Goal: Task Accomplishment & Management: Use online tool/utility

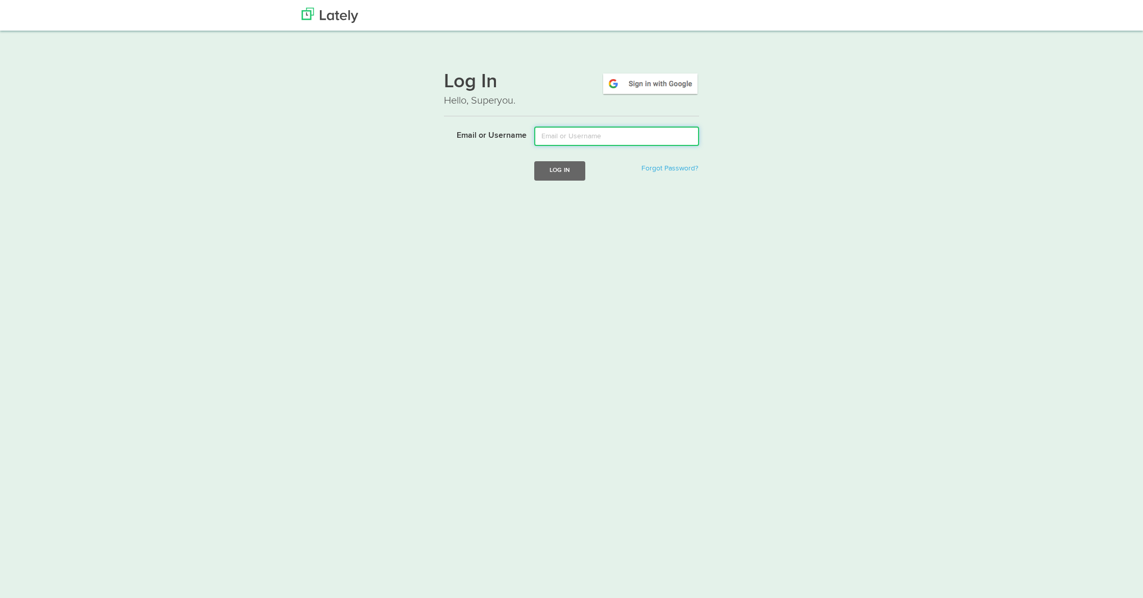
click at [566, 138] on input "Email or Username" at bounding box center [616, 136] width 165 height 19
type input "lala@joinfud.com"
click at [571, 171] on button "Log In" at bounding box center [559, 170] width 51 height 19
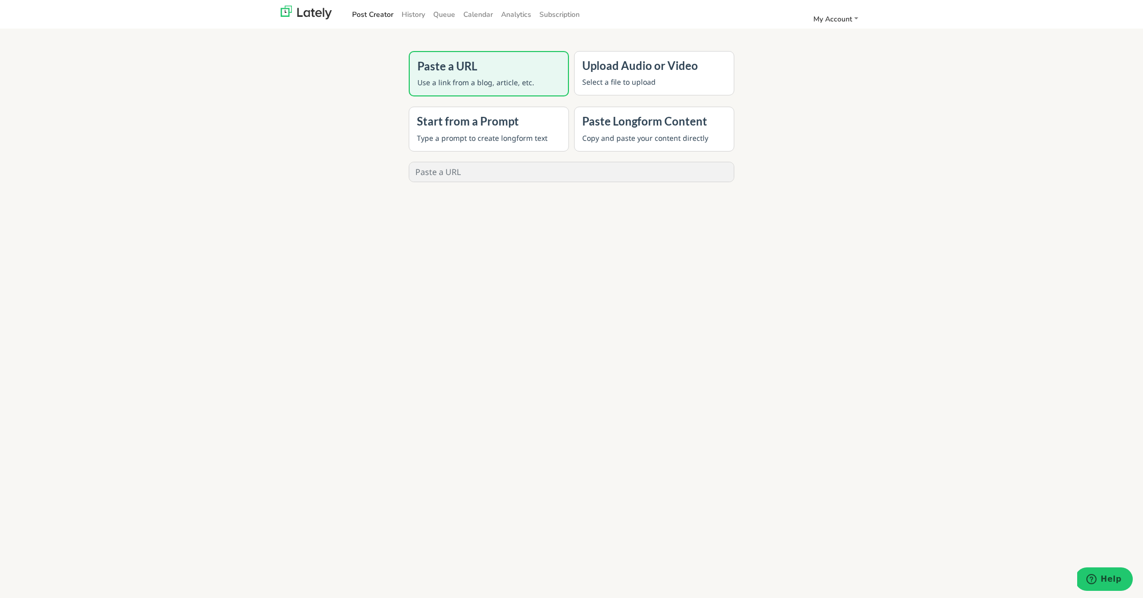
click at [493, 177] on input "text" at bounding box center [571, 171] width 325 height 19
paste input "[URL][DOMAIN_NAME]"
type input "[URL][DOMAIN_NAME]"
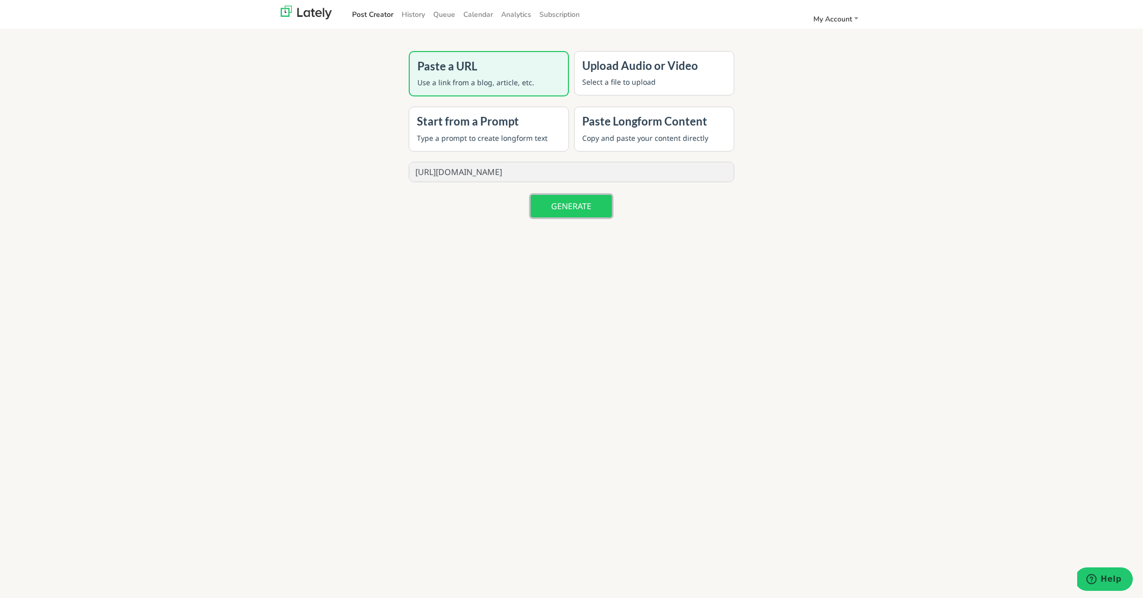
click at [550, 209] on button "GENERATE" at bounding box center [571, 206] width 81 height 22
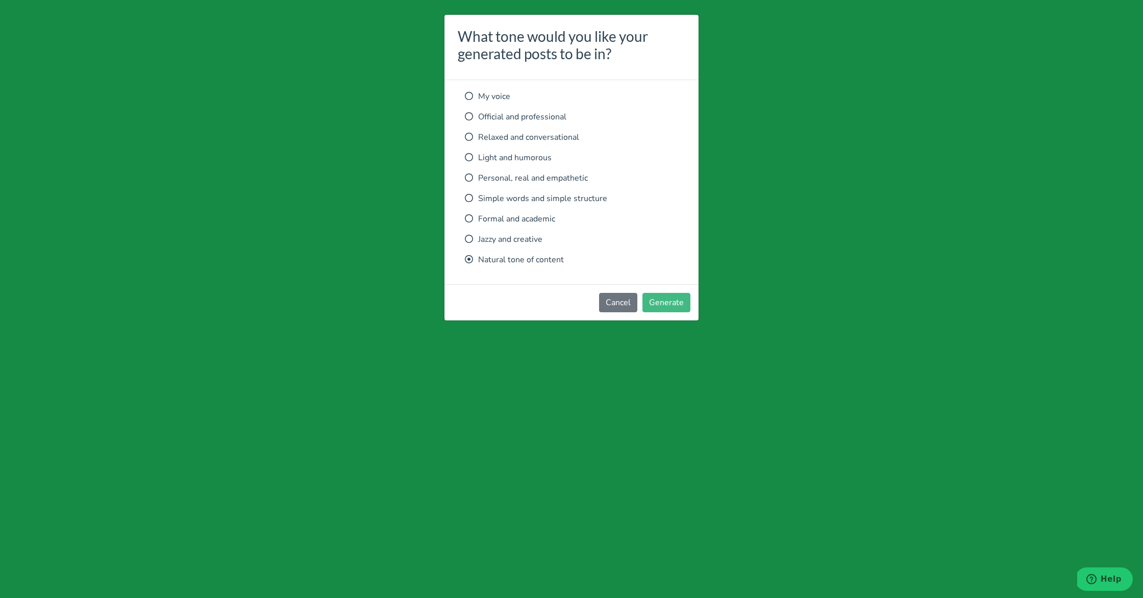
click at [521, 141] on p "Relaxed and conversational" at bounding box center [571, 137] width 213 height 12
click at [678, 317] on footer "Cancel Generate" at bounding box center [571, 302] width 254 height 36
click at [676, 307] on button "Generate" at bounding box center [666, 302] width 48 height 19
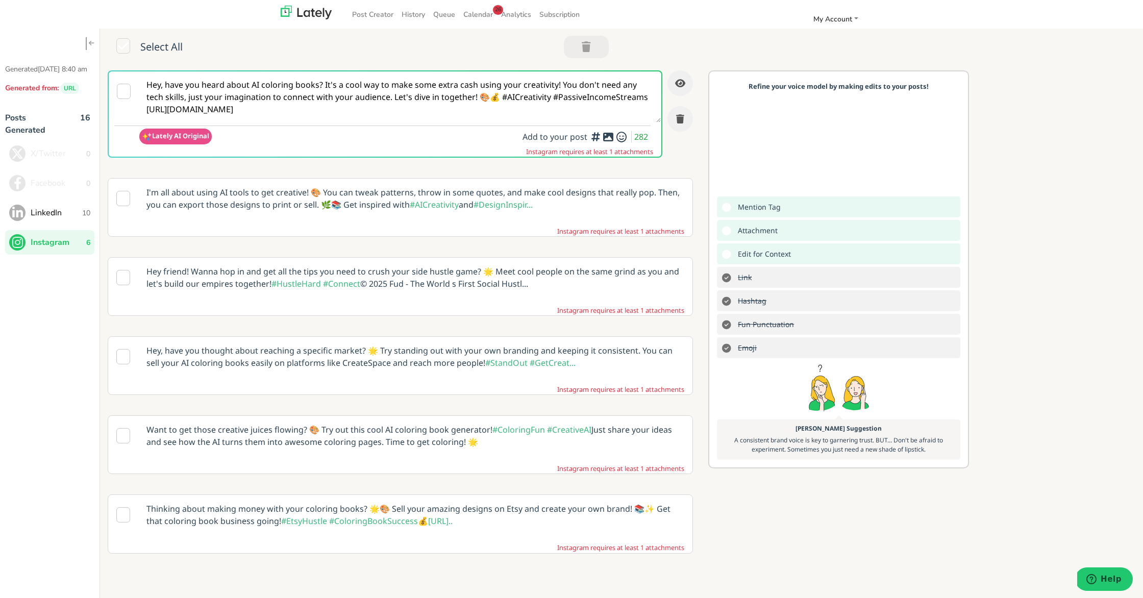
click at [51, 219] on span "LinkedIn" at bounding box center [57, 213] width 52 height 12
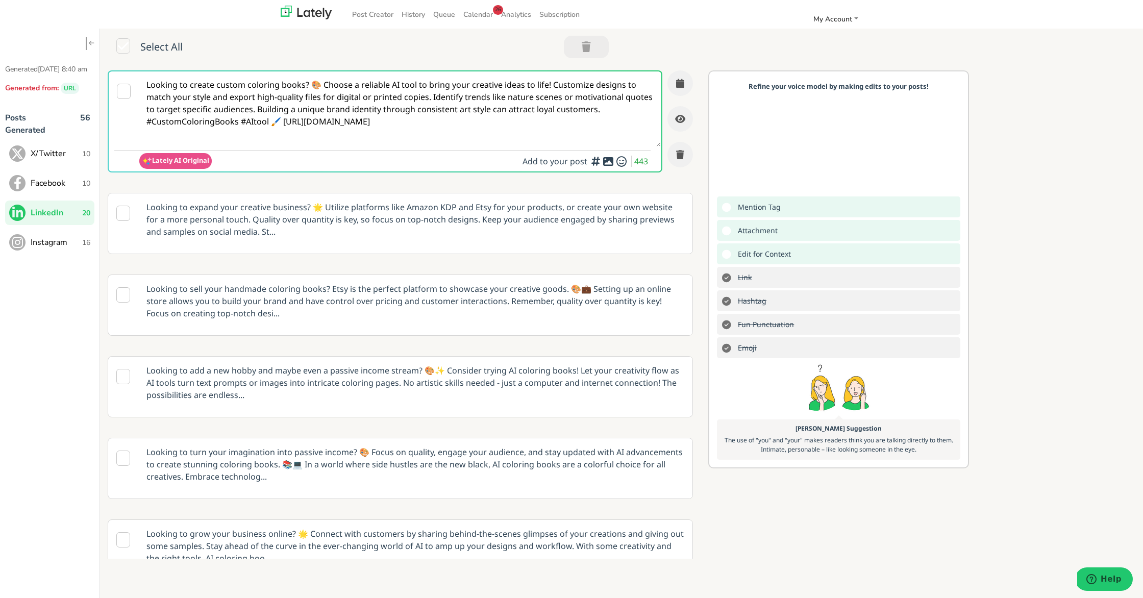
click at [400, 214] on p "Looking to expand your creative business? 🌟 Utilize platforms like Amazon KDP a…" at bounding box center [415, 219] width 553 height 52
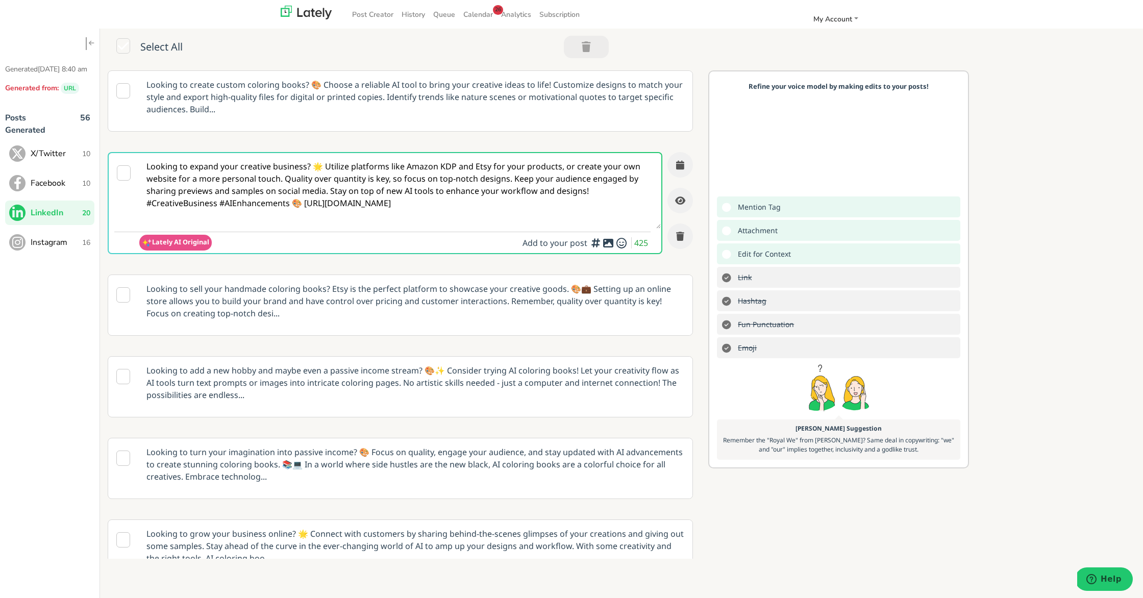
click at [294, 371] on p "Looking to add a new hobby and maybe even a passive income stream? 🎨✨ Consider …" at bounding box center [415, 383] width 553 height 52
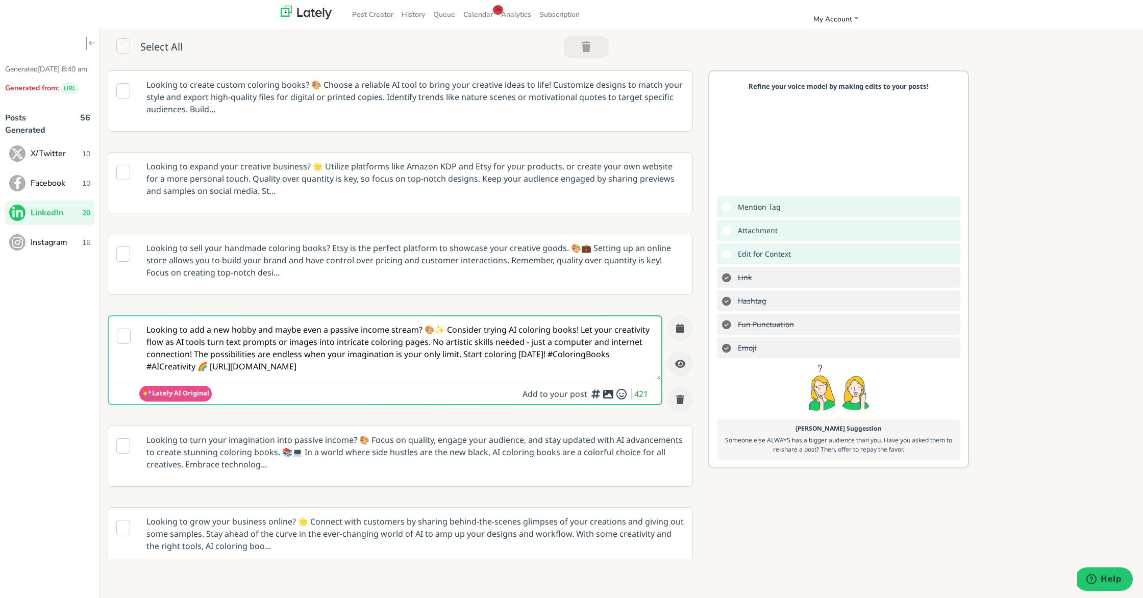
click at [288, 350] on textarea "Looking to add a new hobby and maybe even a passive income stream? 🎨✨ Consider …" at bounding box center [400, 347] width 522 height 63
click at [155, 365] on textarea "Looking to add a new hobby and maybe even a passive income stream? 🎨✨ Consider …" at bounding box center [400, 347] width 522 height 63
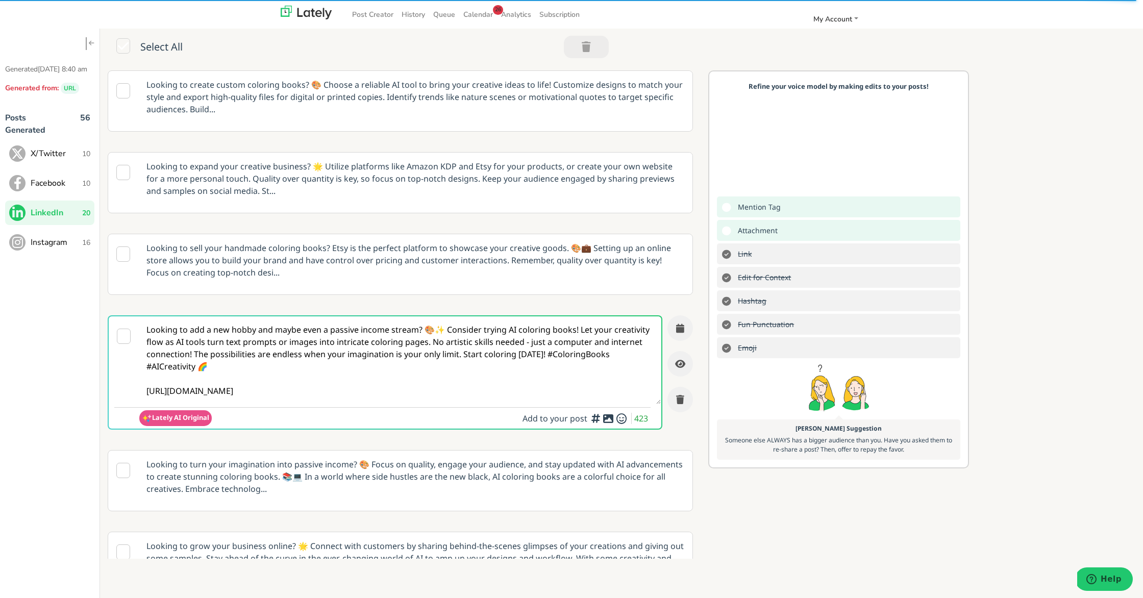
type textarea "Looking to add a new hobby and maybe even a passive income stream? 🎨✨ Consider …"
click at [609, 418] on icon at bounding box center [608, 418] width 12 height 1
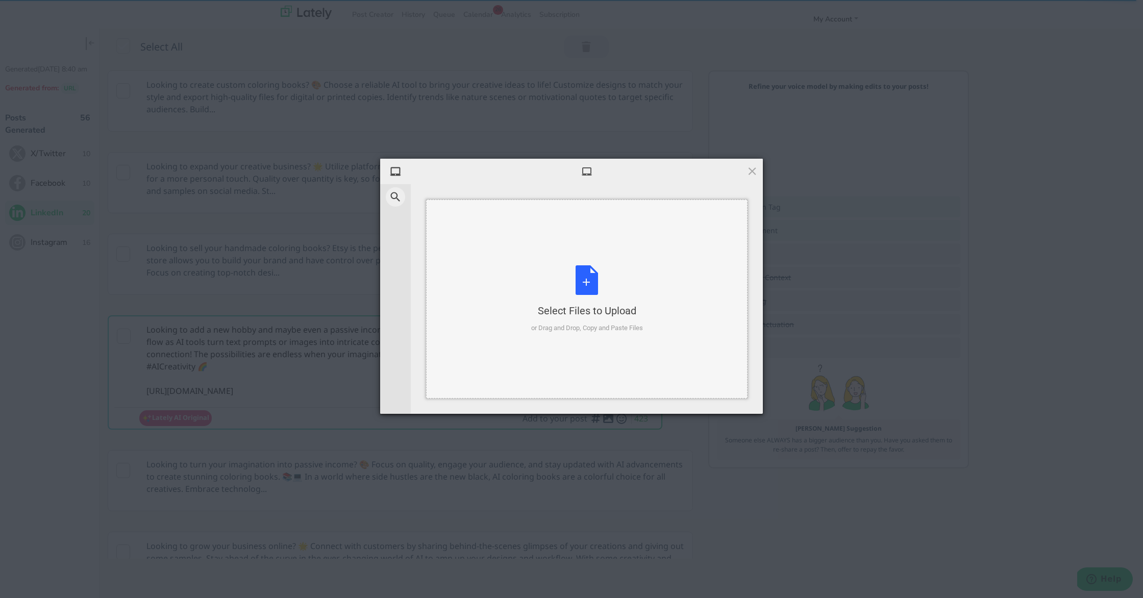
click at [597, 282] on div "Select Files to Upload or Drag and Drop, Copy and Paste Files" at bounding box center [587, 299] width 112 height 68
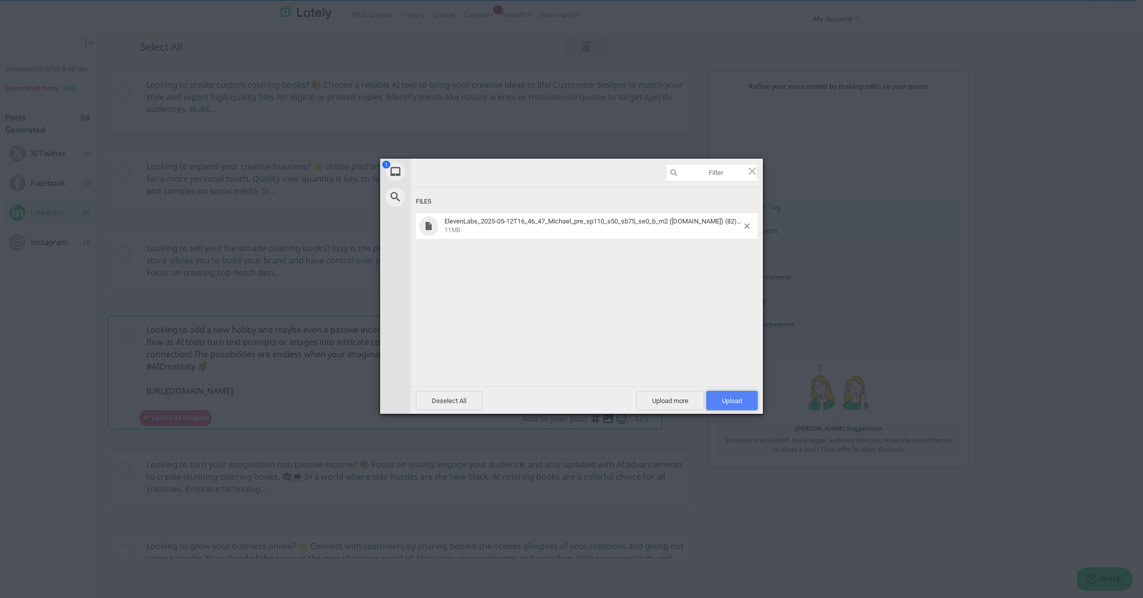
click at [731, 392] on span "Upload 1" at bounding box center [732, 400] width 52 height 19
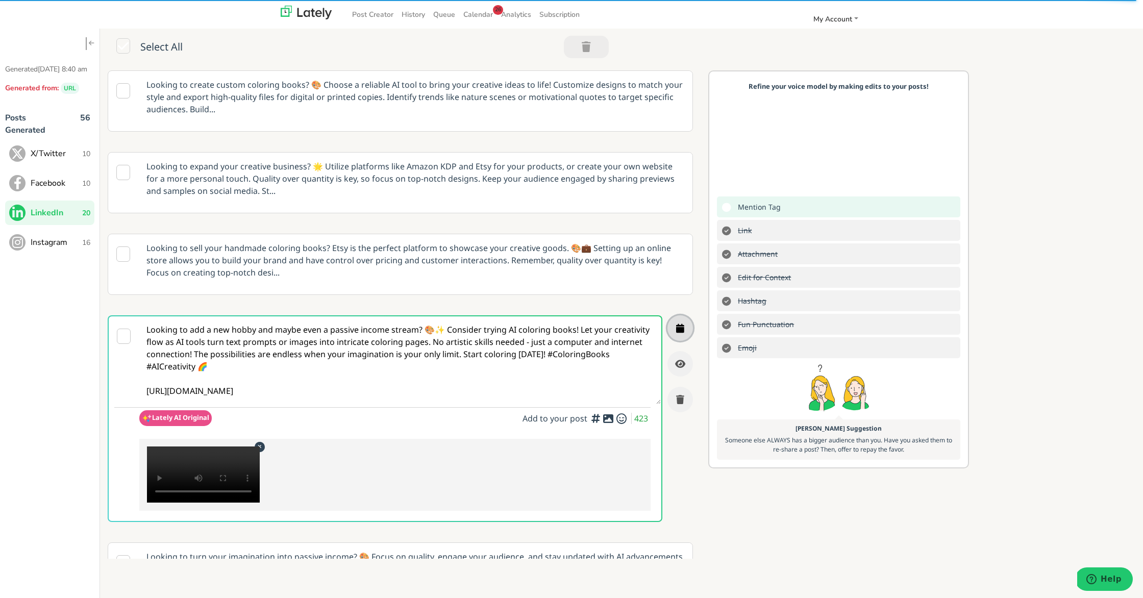
click at [675, 333] on button "button" at bounding box center [680, 328] width 26 height 26
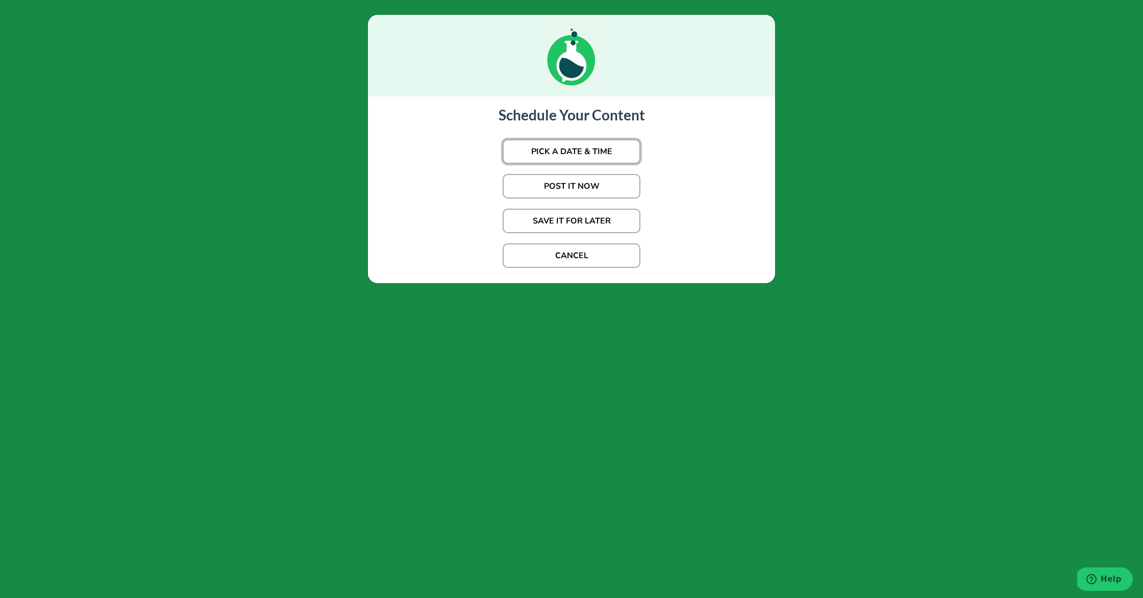
click at [567, 151] on button "PICK A DATE & TIME" at bounding box center [572, 151] width 138 height 24
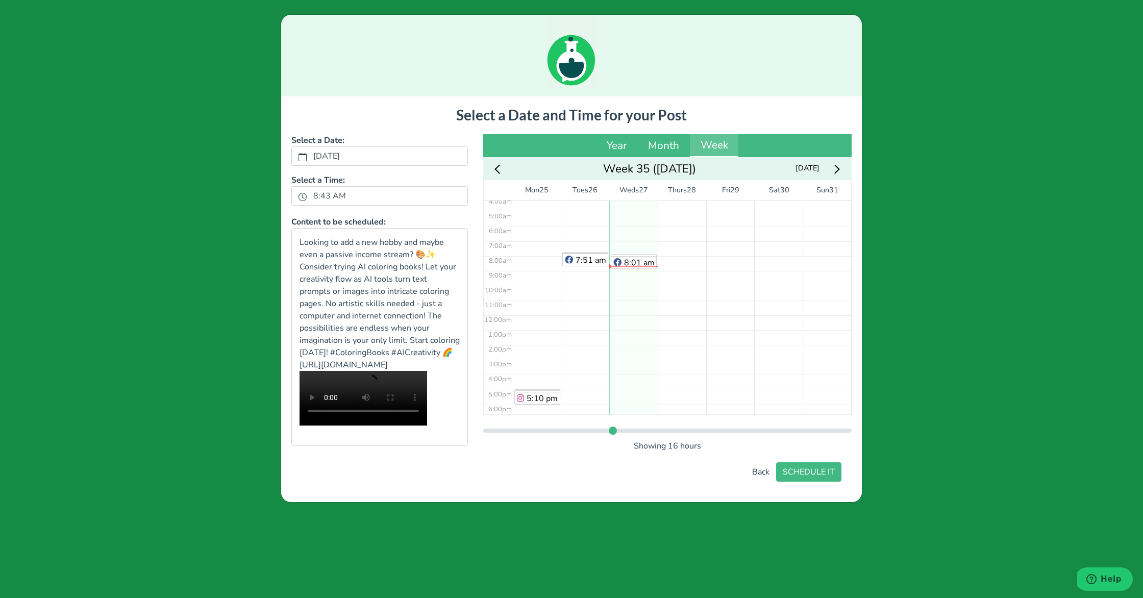
scroll to position [56, 0]
click at [683, 237] on div "No Event" at bounding box center [682, 323] width 48 height 356
click at [681, 271] on div "6:12 am" at bounding box center [682, 268] width 48 height 356
click at [681, 265] on div "12:15 pm" at bounding box center [682, 268] width 48 height 356
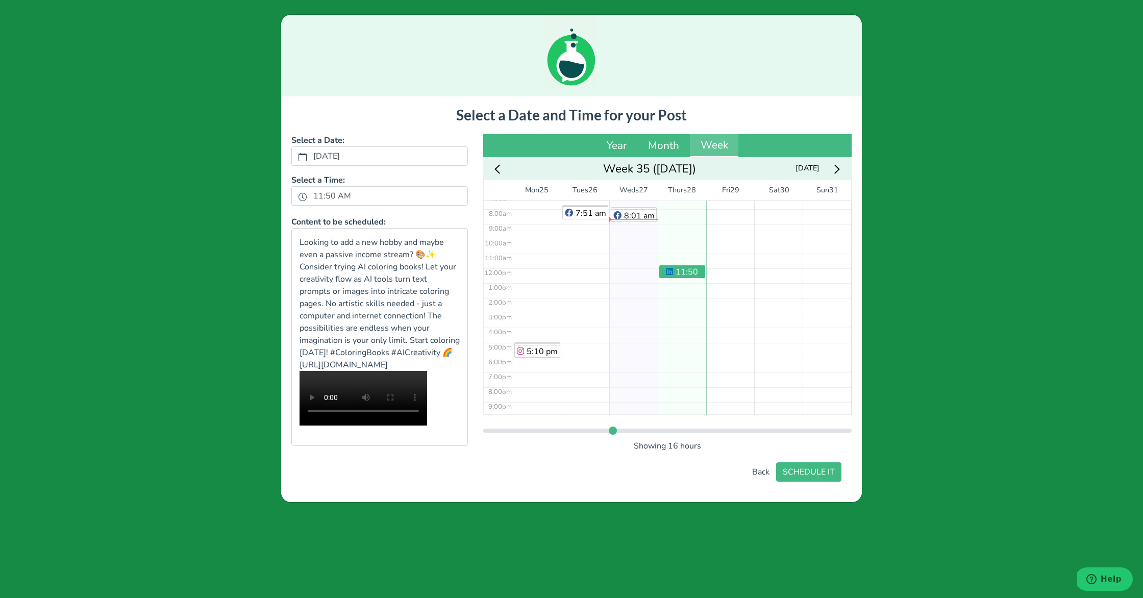
click at [686, 286] on div "11:50 am" at bounding box center [682, 268] width 48 height 356
click at [685, 278] on div "1:12 pm" at bounding box center [682, 268] width 48 height 356
click at [806, 482] on button "SCHEDULE IT" at bounding box center [808, 471] width 65 height 19
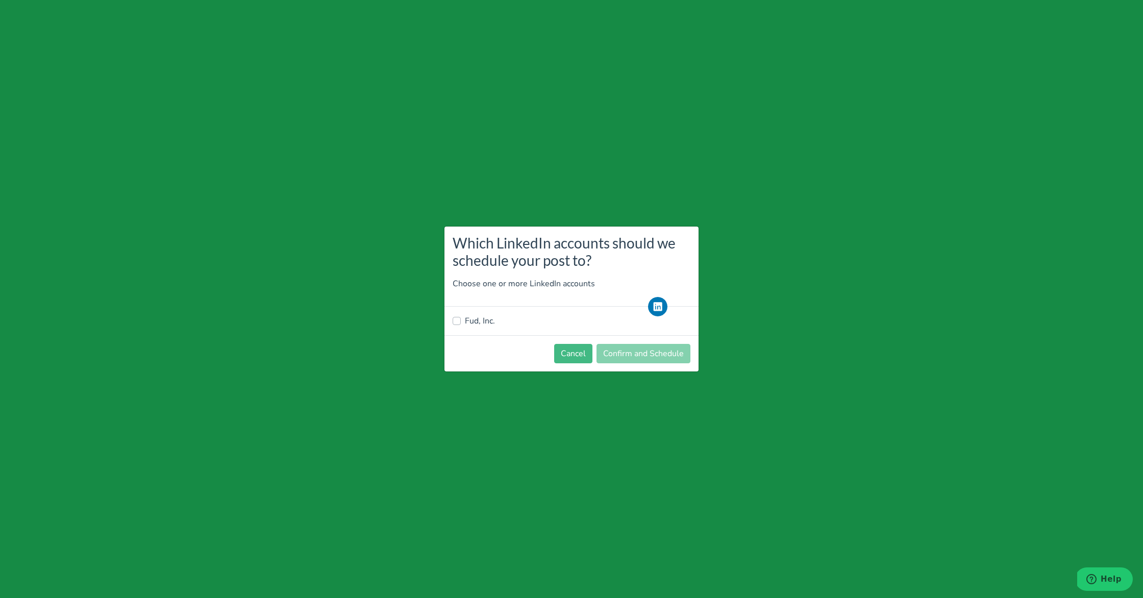
click at [485, 327] on div "Fud, Inc." at bounding box center [571, 321] width 254 height 29
click at [484, 324] on label "Fud, Inc." at bounding box center [480, 321] width 30 height 12
click at [461, 324] on input "Fud, Inc." at bounding box center [457, 320] width 8 height 10
checkbox input "true"
click at [633, 361] on button "Confirm and Schedule" at bounding box center [644, 353] width 94 height 19
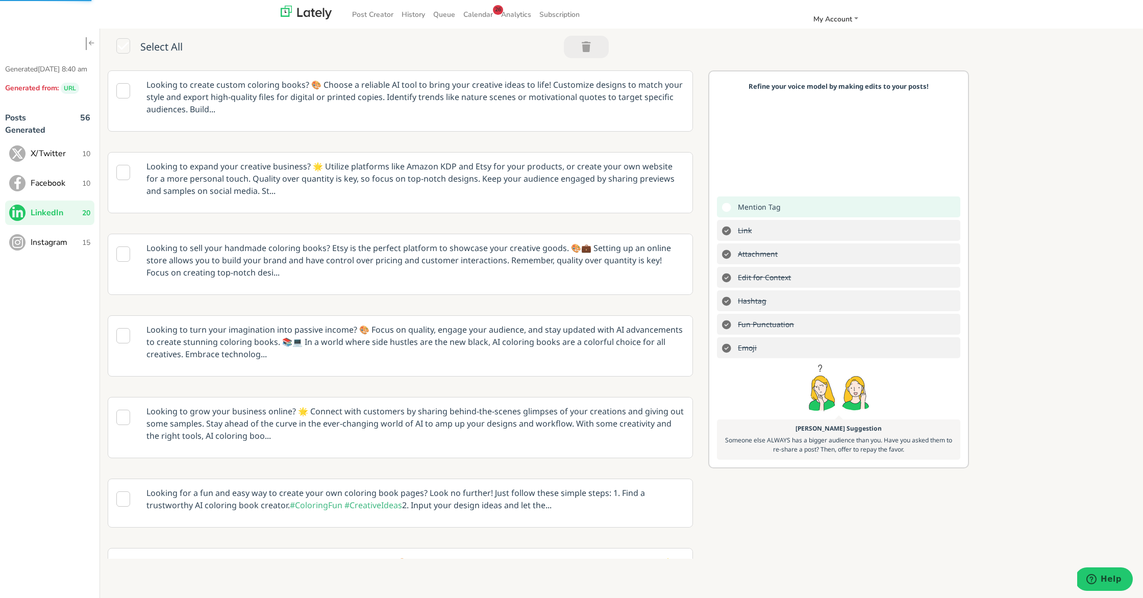
click at [65, 188] on span "Facebook" at bounding box center [57, 183] width 52 height 12
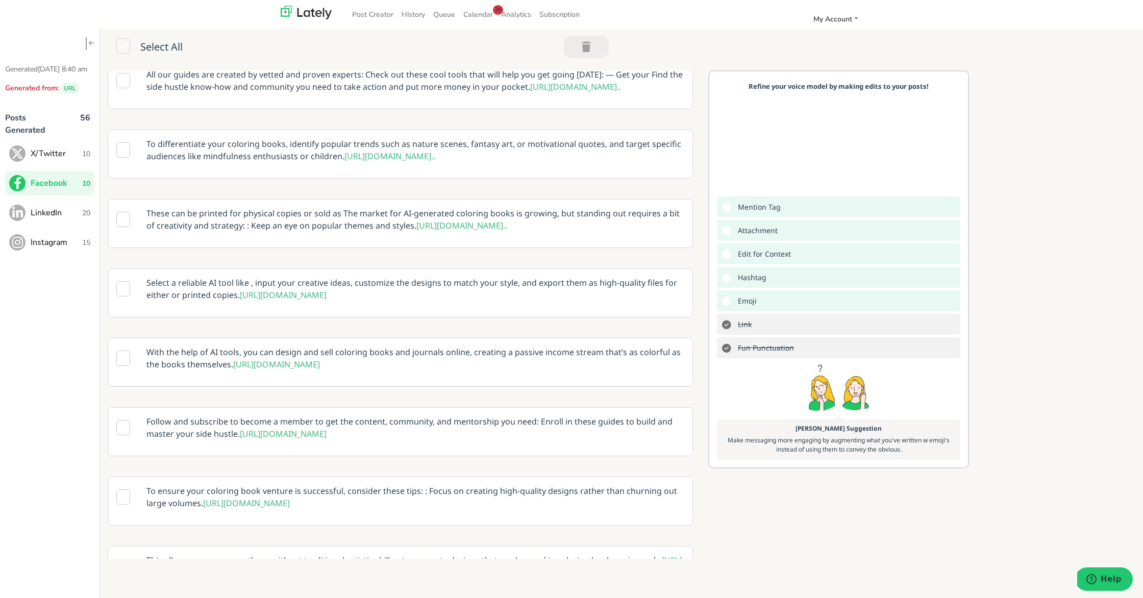
scroll to position [188, 0]
click at [226, 369] on p "With the help of AI tools, you can design and sell coloring books and journals …" at bounding box center [415, 357] width 553 height 40
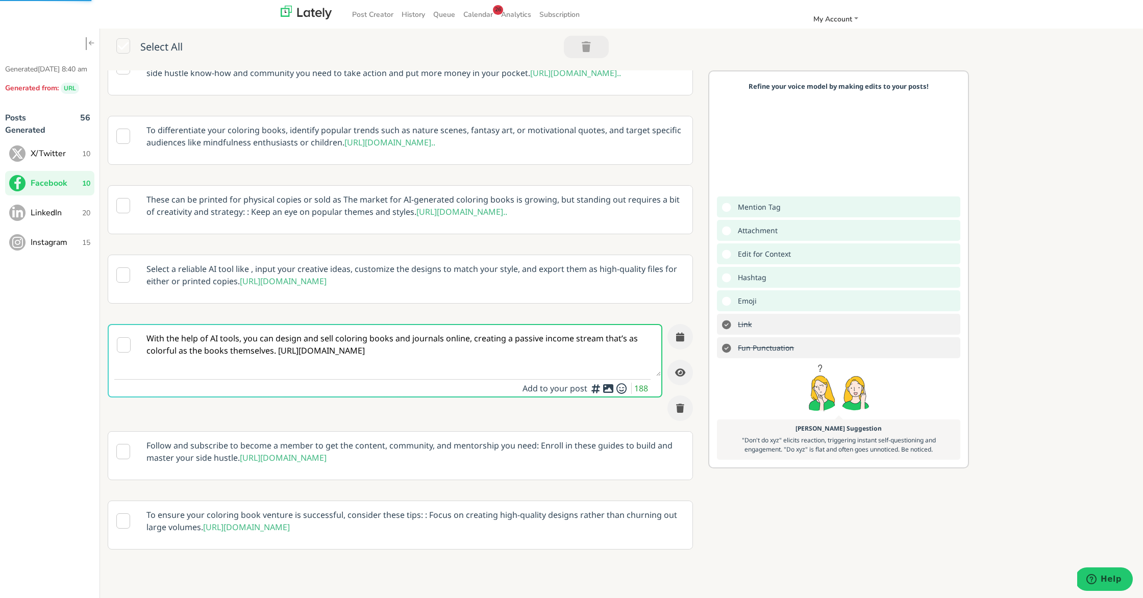
scroll to position [162, 0]
click at [275, 377] on textarea "With the help of AI tools, you can design and sell coloring books and journals …" at bounding box center [400, 351] width 522 height 51
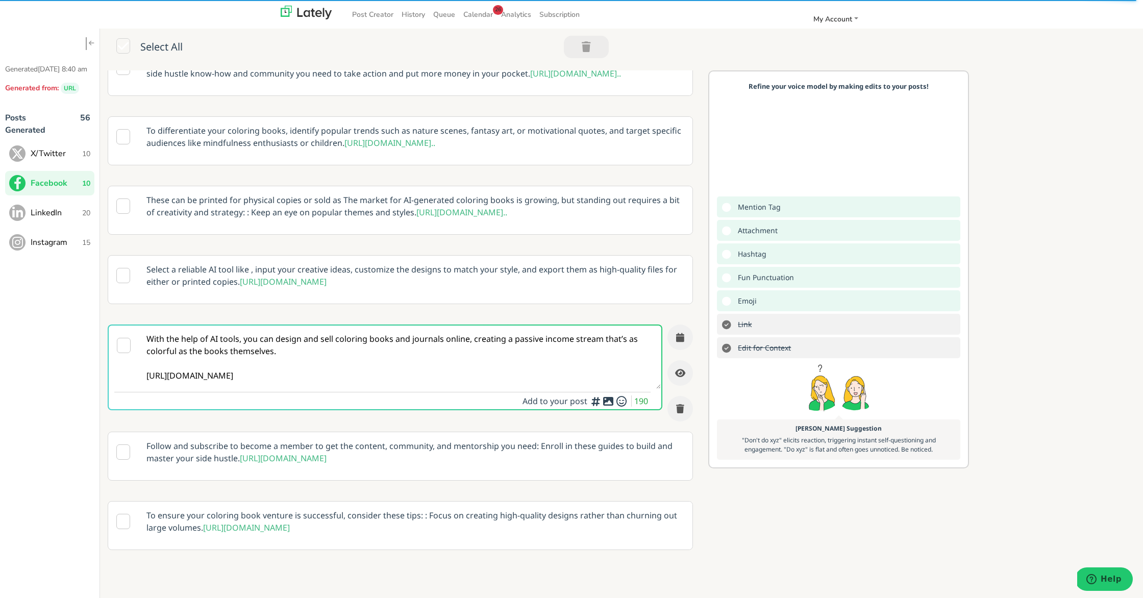
type textarea "With the help of AI tools, you can design and sell coloring books and journals …"
click at [607, 402] on icon at bounding box center [608, 401] width 12 height 1
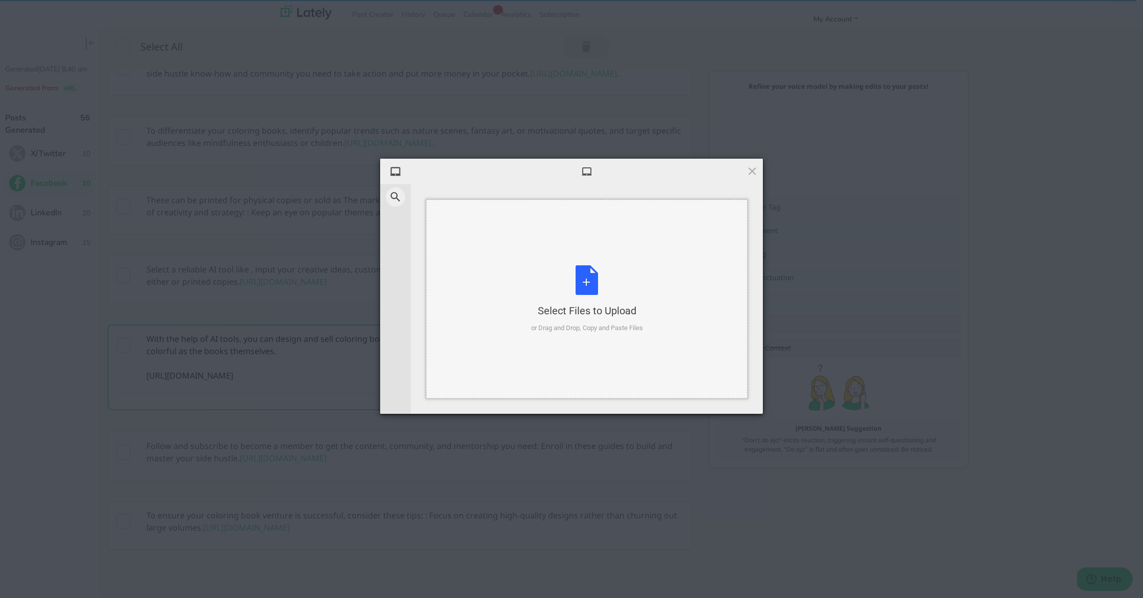
click at [584, 288] on div "Select Files to Upload or Drag and Drop, Copy and Paste Files" at bounding box center [587, 299] width 112 height 68
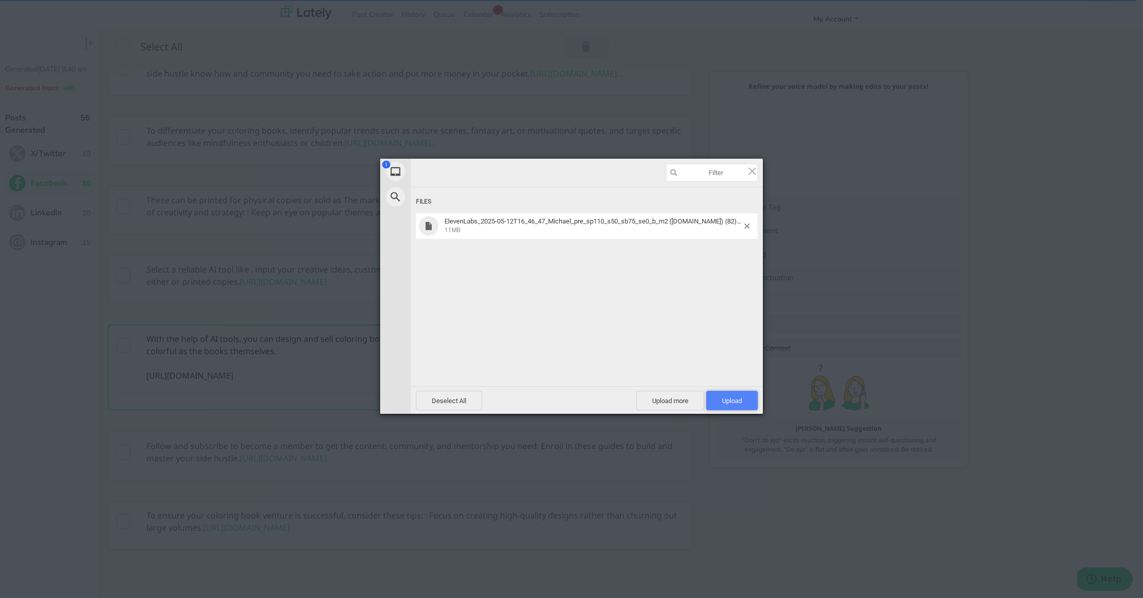
click at [740, 402] on span "Upload 1" at bounding box center [732, 401] width 20 height 8
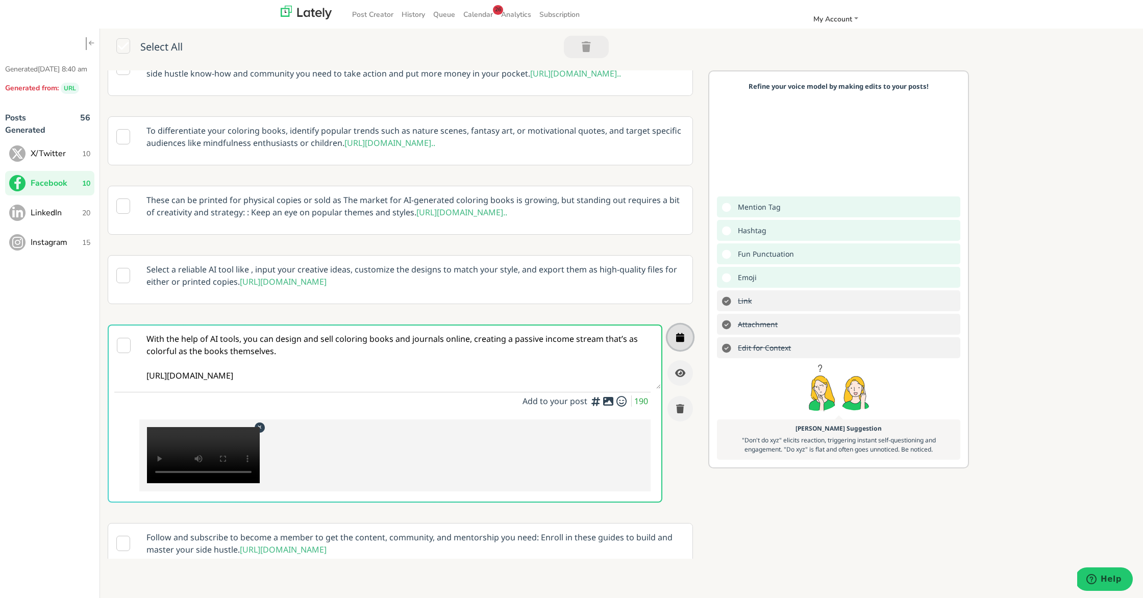
click at [686, 350] on button "button" at bounding box center [680, 338] width 26 height 26
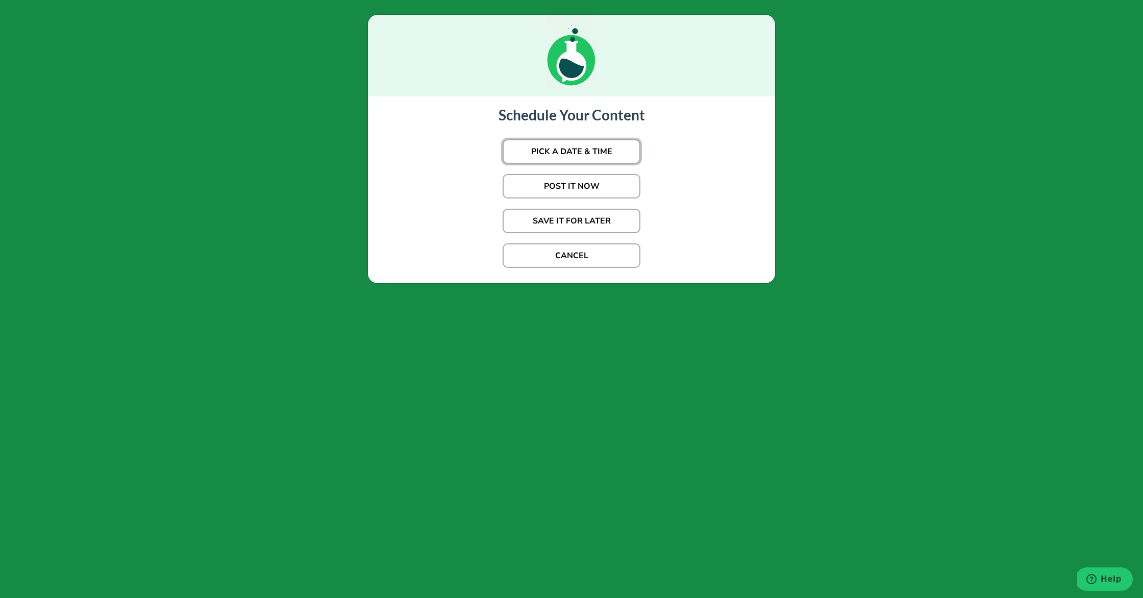
click at [561, 148] on button "PICK A DATE & TIME" at bounding box center [572, 151] width 138 height 24
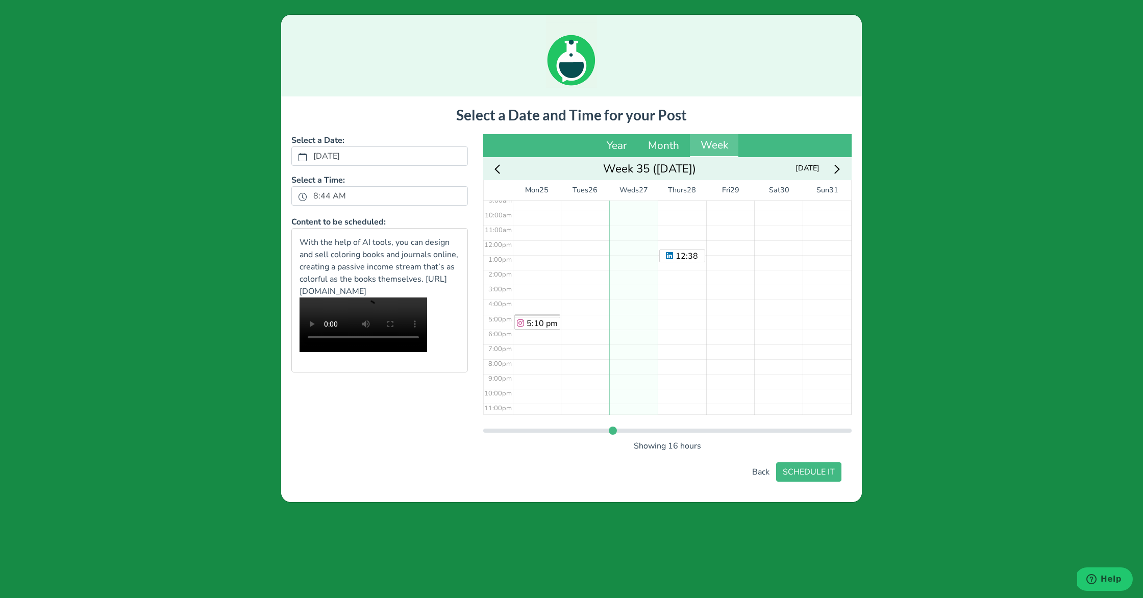
scroll to position [142, 0]
click at [668, 245] on div "12:38 pm" at bounding box center [682, 237] width 48 height 356
click at [820, 476] on button "SCHEDULE IT" at bounding box center [808, 471] width 65 height 19
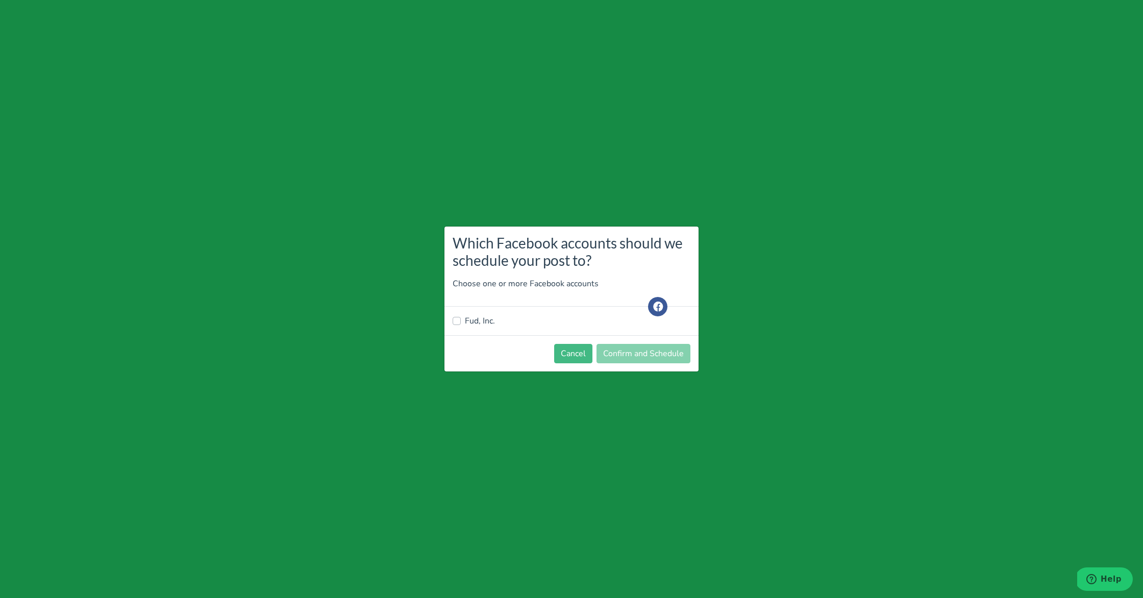
click at [492, 323] on label "Fud, Inc." at bounding box center [480, 321] width 30 height 12
click at [461, 323] on input "Fud, Inc." at bounding box center [457, 320] width 8 height 10
checkbox input "true"
click at [668, 358] on button "Confirm and Schedule" at bounding box center [644, 353] width 94 height 19
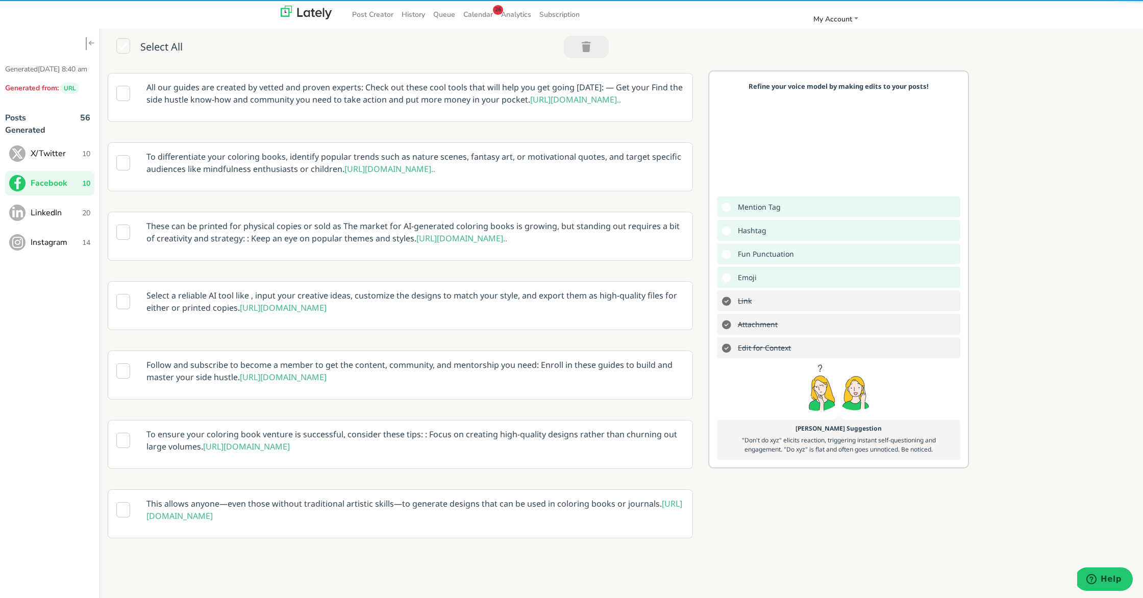
scroll to position [161, 0]
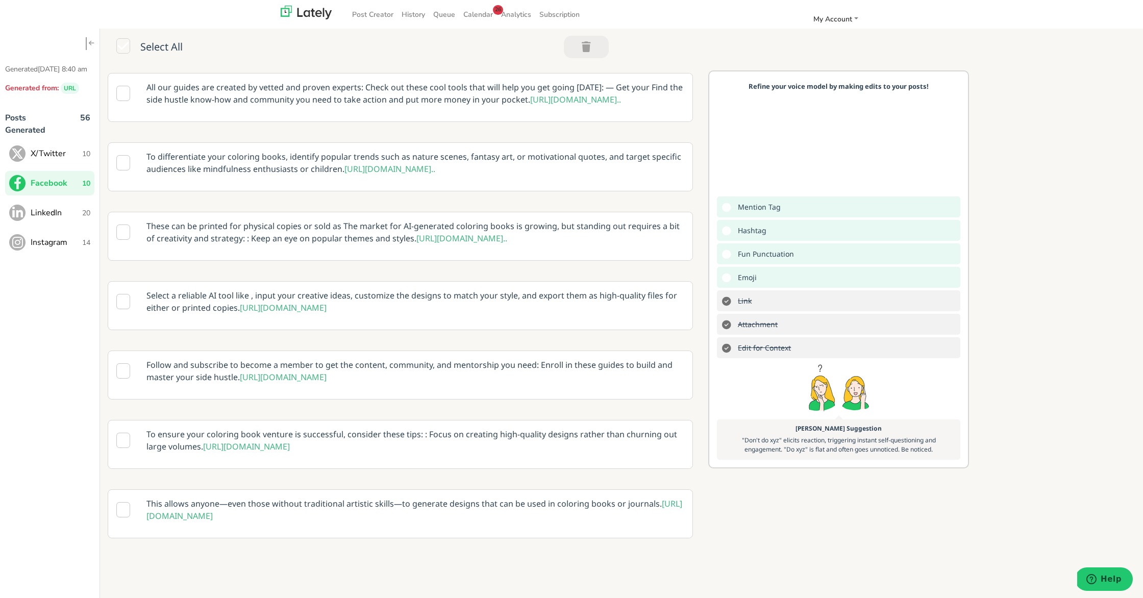
click at [32, 160] on span "X/Twitter" at bounding box center [57, 153] width 52 height 12
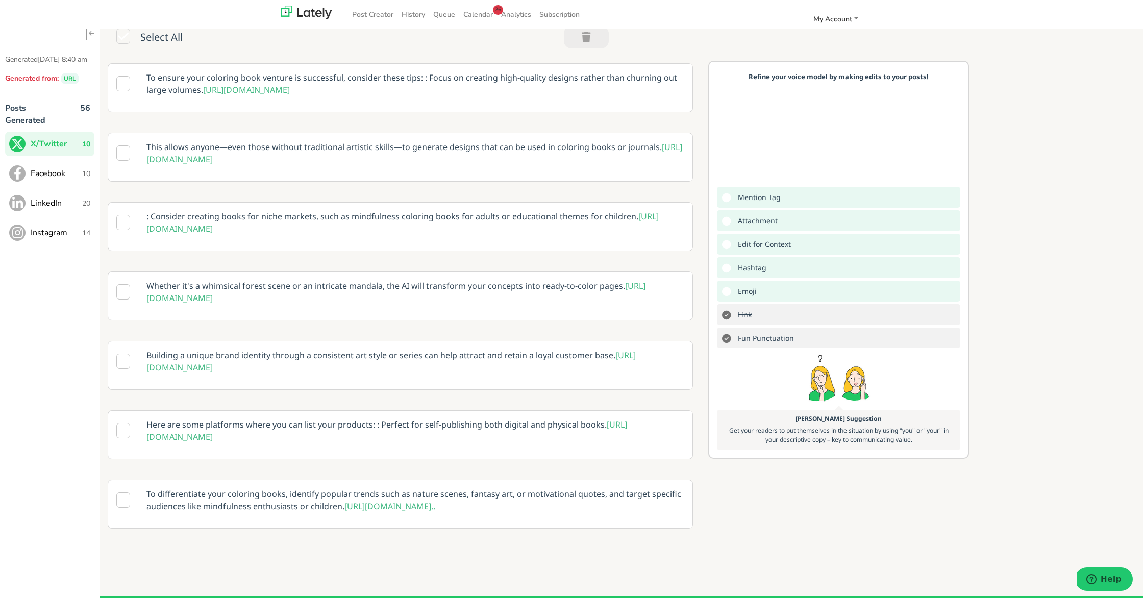
scroll to position [0, 0]
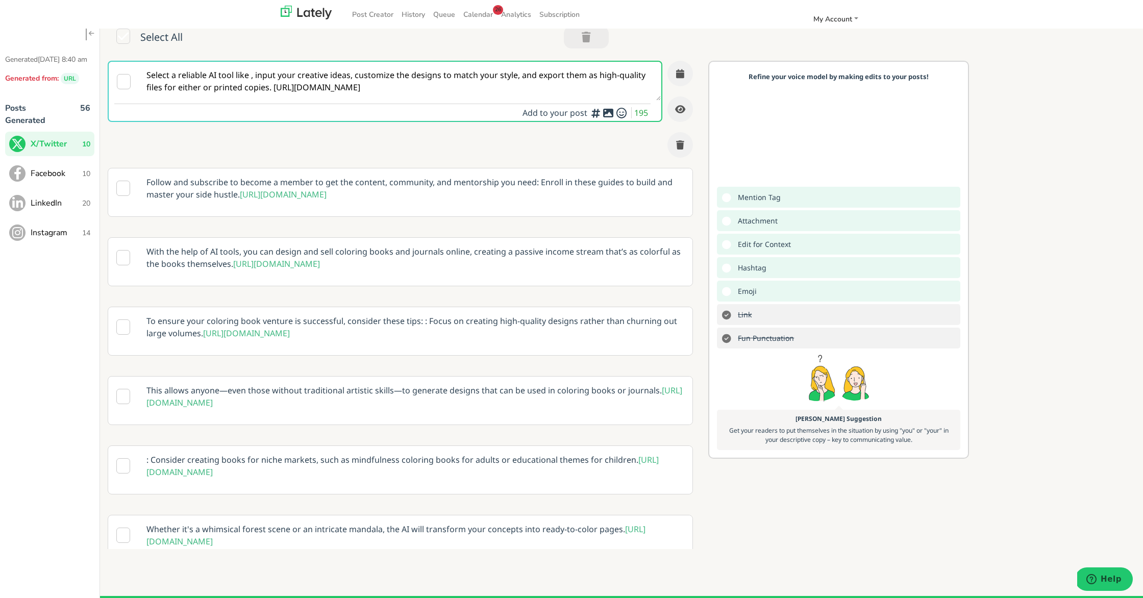
click at [302, 251] on p "With the help of AI tools, you can design and sell coloring books and journals …" at bounding box center [415, 258] width 553 height 40
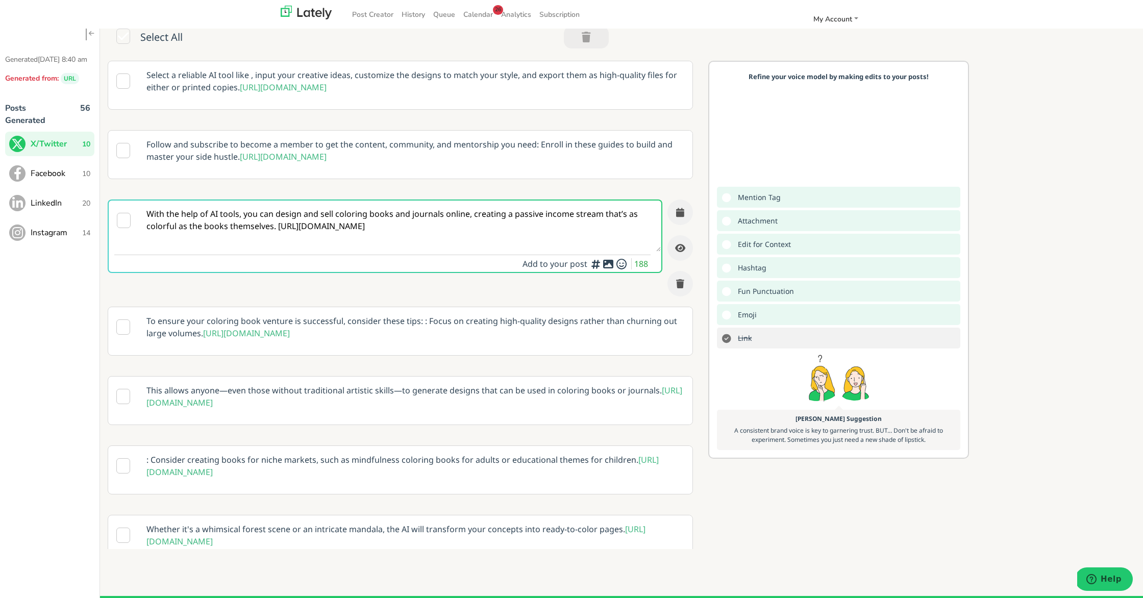
click at [276, 229] on textarea "With the help of AI tools, you can design and sell coloring books and journals …" at bounding box center [400, 226] width 522 height 51
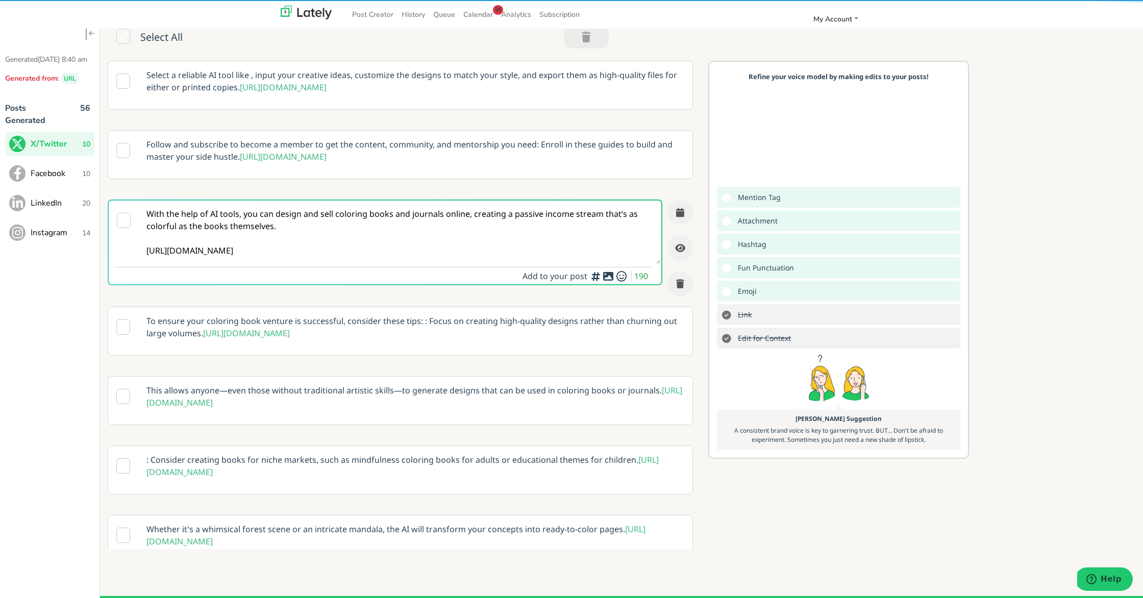
type textarea "With the help of AI tools, you can design and sell coloring books and journals …"
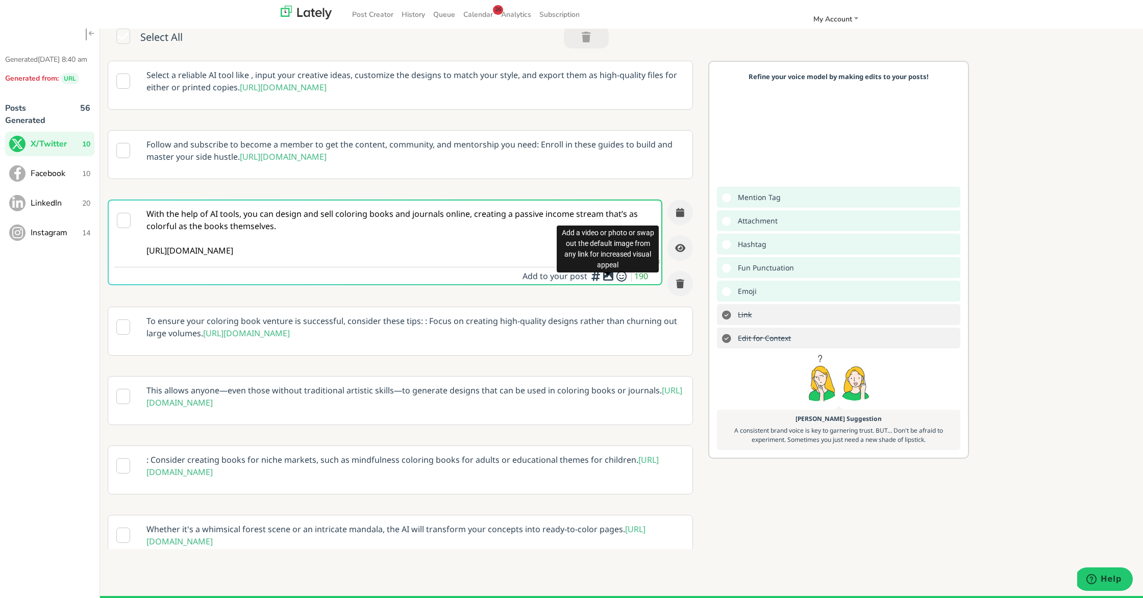
click at [609, 276] on icon at bounding box center [608, 276] width 12 height 1
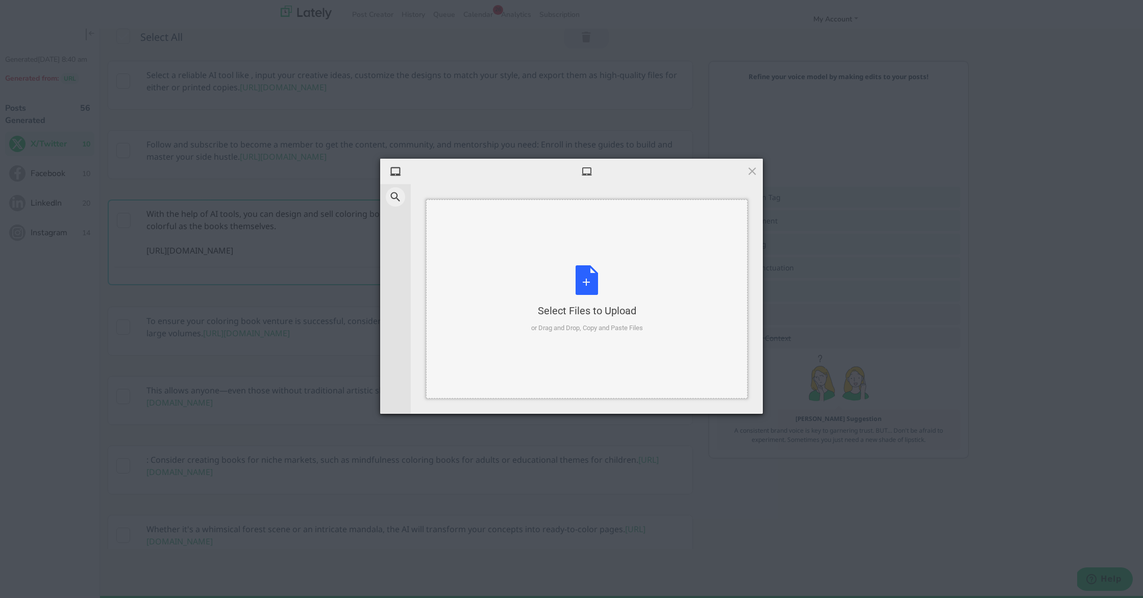
click at [598, 282] on div "Select Files to Upload or Drag and Drop, Copy and Paste Files" at bounding box center [587, 299] width 112 height 68
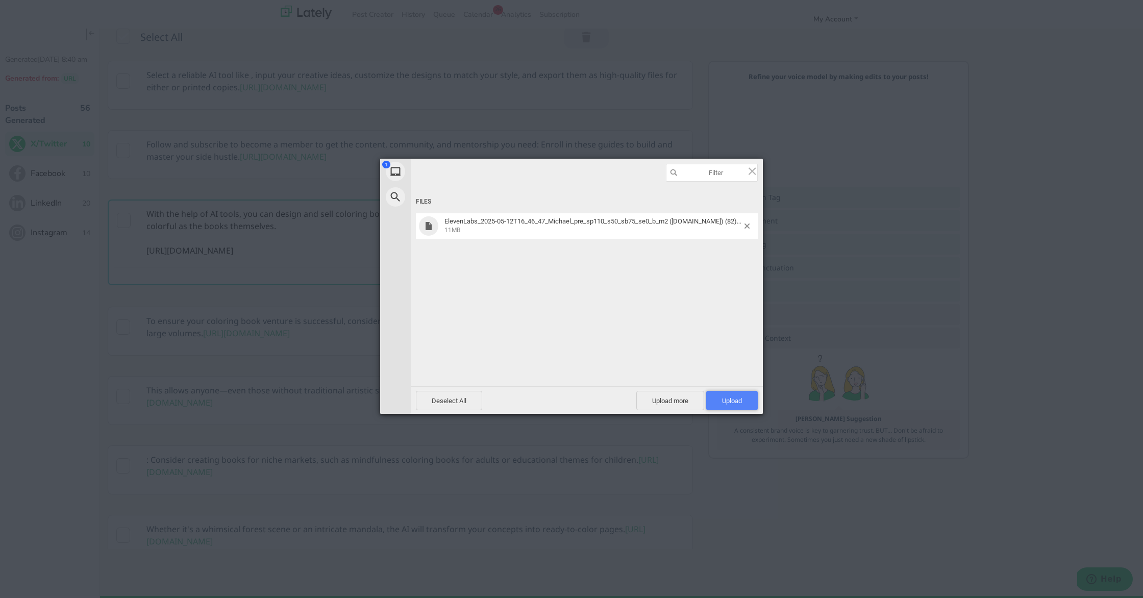
click at [733, 393] on span "Upload 1" at bounding box center [732, 400] width 52 height 19
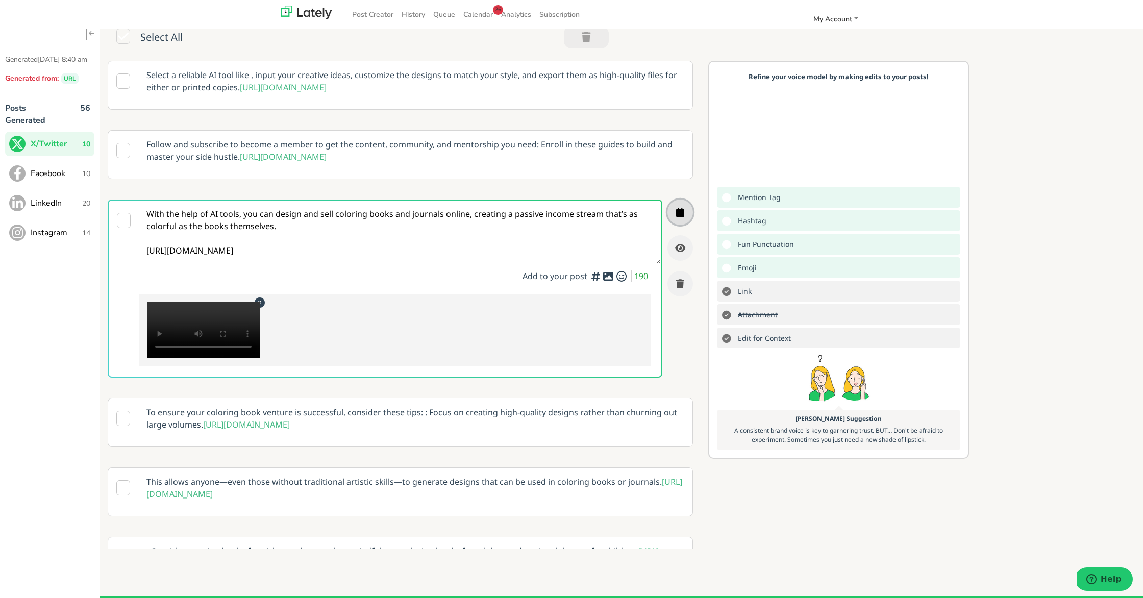
click at [679, 212] on icon "button" at bounding box center [680, 212] width 8 height 9
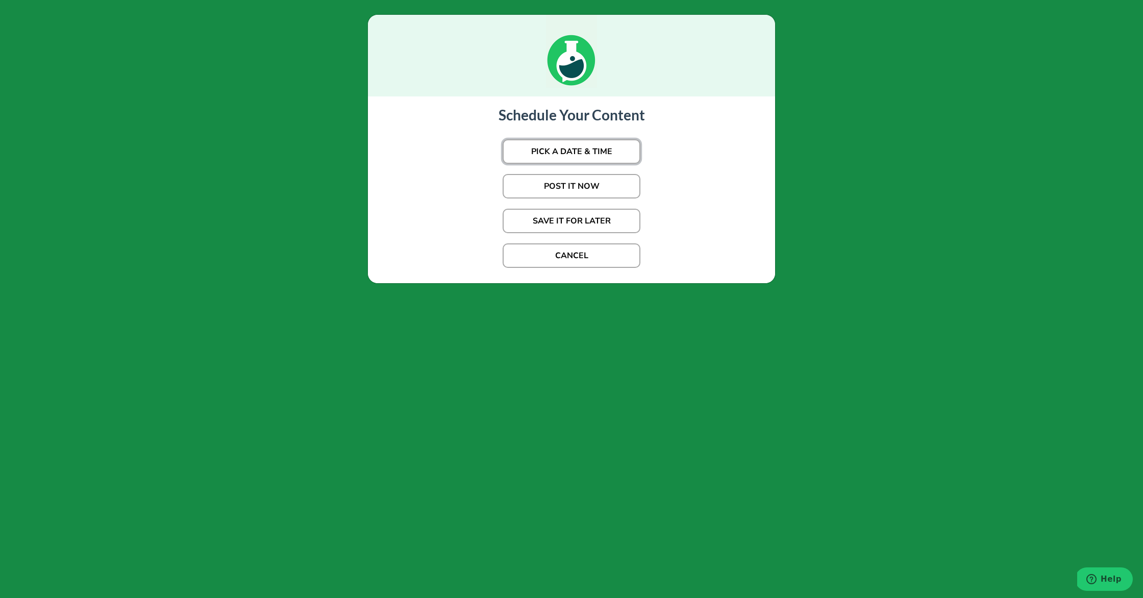
click at [577, 155] on button "PICK A DATE & TIME" at bounding box center [572, 151] width 138 height 24
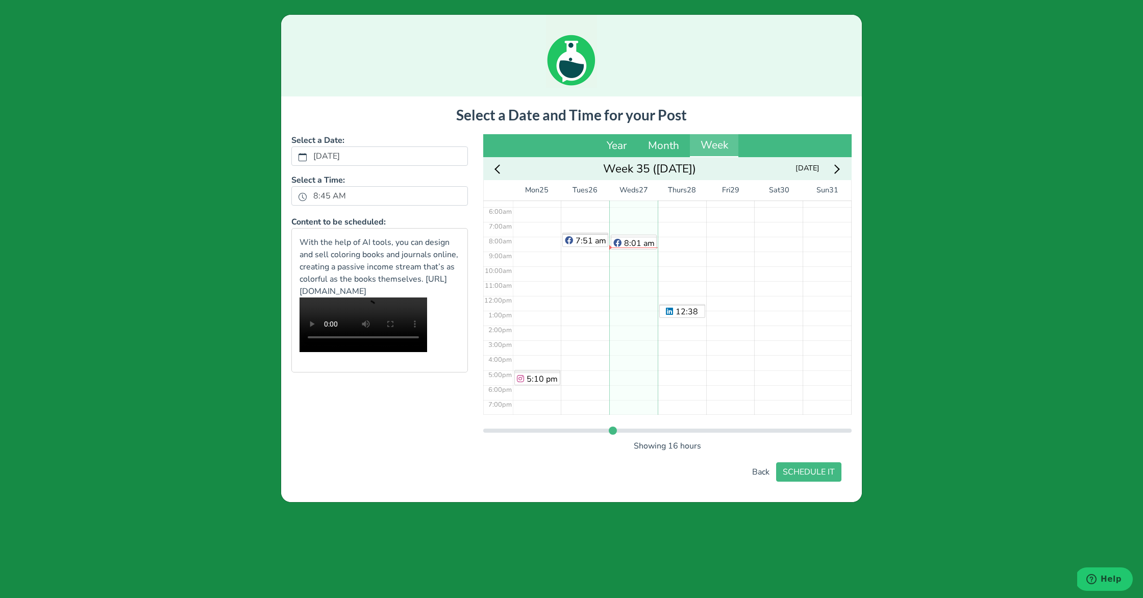
scroll to position [142, 0]
click at [668, 243] on div "12:34 pm 12:38 pm" at bounding box center [682, 237] width 48 height 356
click at [800, 468] on button "SCHEDULE IT" at bounding box center [808, 471] width 65 height 19
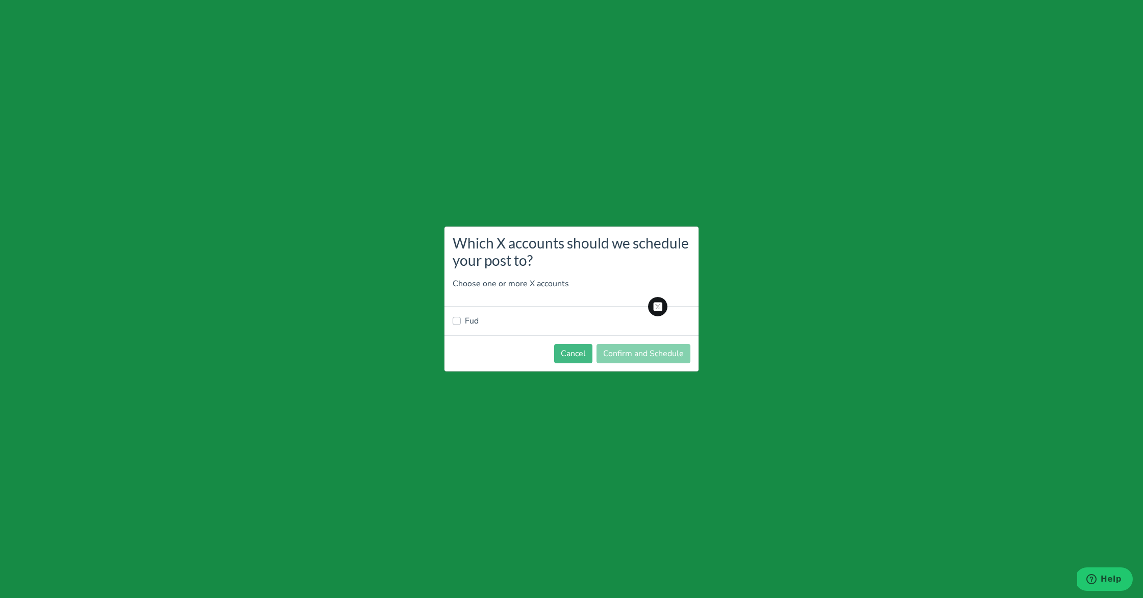
click at [477, 321] on label "Fud" at bounding box center [472, 321] width 14 height 12
click at [461, 321] on input "Fud" at bounding box center [457, 320] width 8 height 10
checkbox input "true"
click at [628, 357] on button "Confirm and Schedule" at bounding box center [644, 353] width 94 height 19
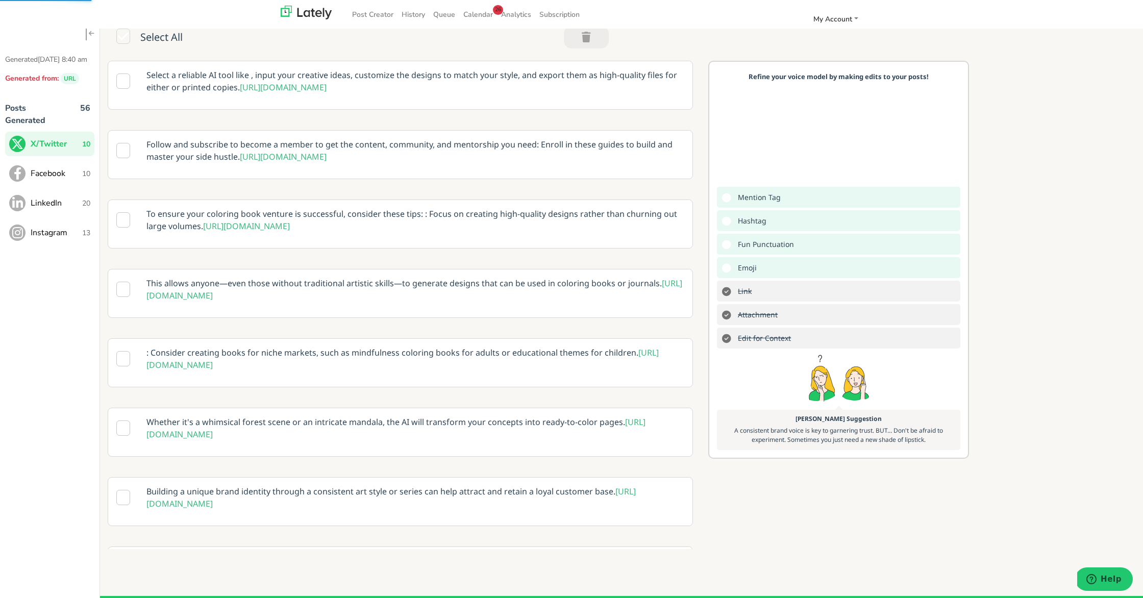
click at [31, 239] on span "Instagram" at bounding box center [57, 233] width 52 height 12
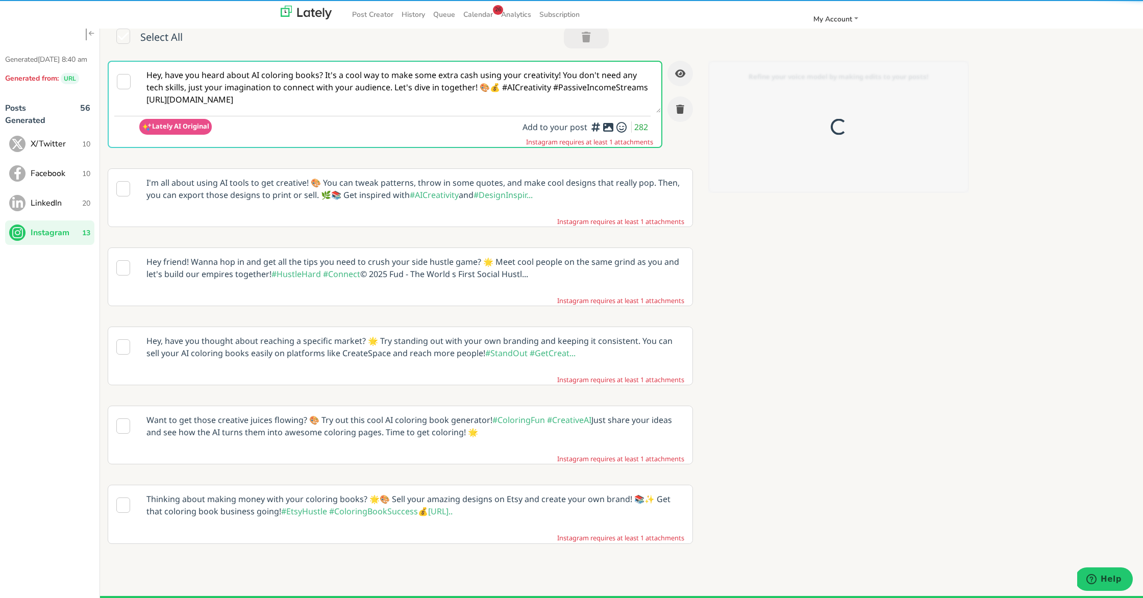
scroll to position [0, 0]
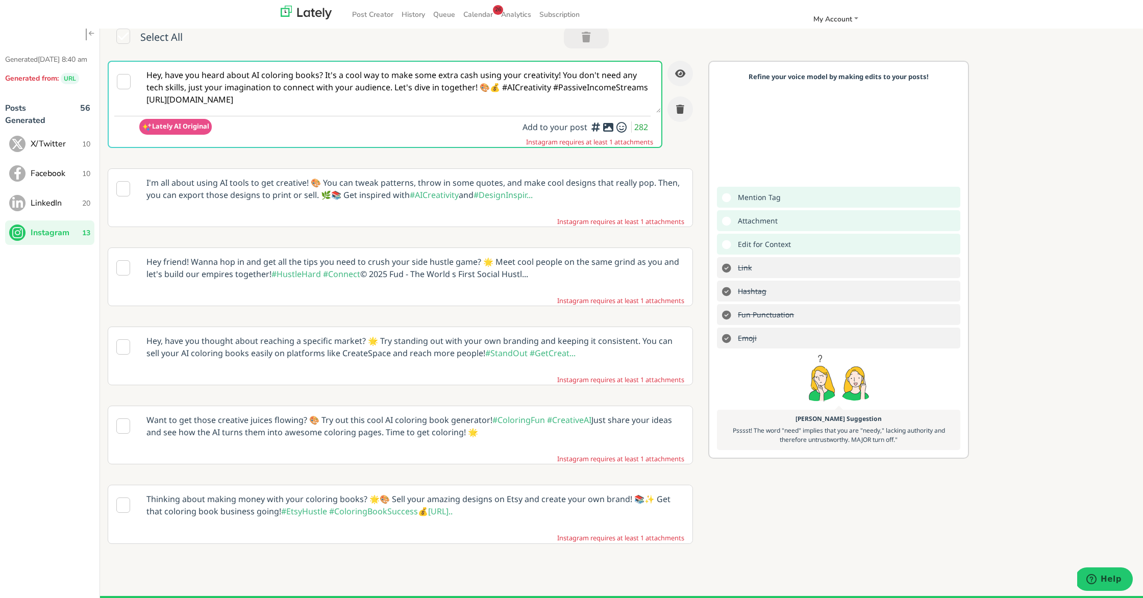
click at [309, 85] on textarea "Hey, have you heard about AI coloring books? It's a cool way to make some extra…" at bounding box center [400, 87] width 522 height 51
click at [147, 101] on textarea "Hey, have you heard about AI coloring books? It's a cool way to make some extra…" at bounding box center [400, 87] width 522 height 51
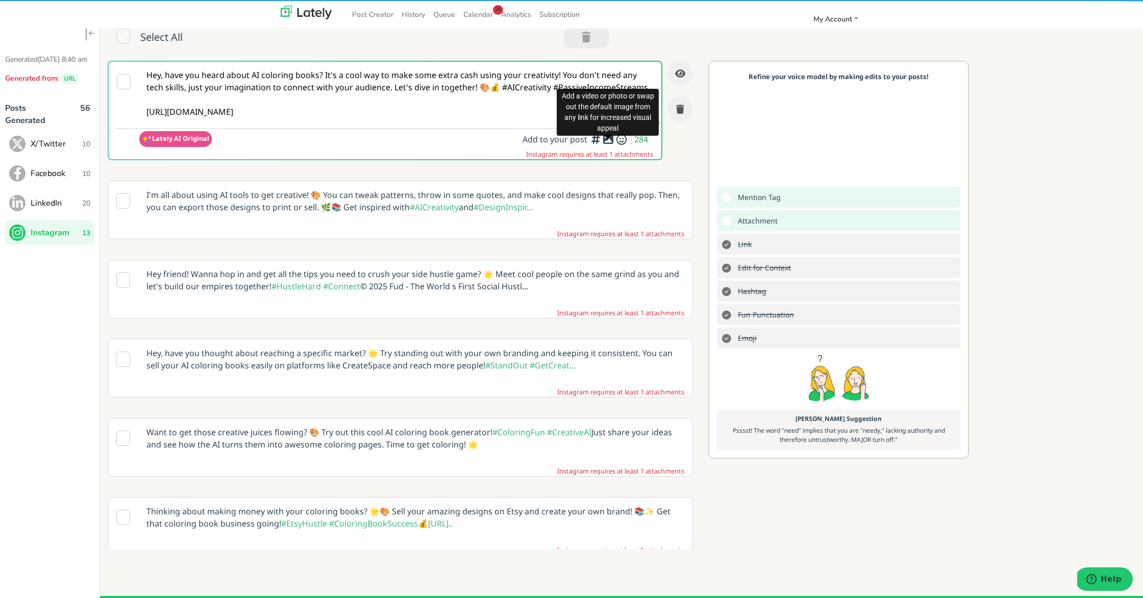
type textarea "Hey, have you heard about AI coloring books? It's a cool way to make some extra…"
click at [610, 138] on div at bounding box center [608, 137] width 7 height 3
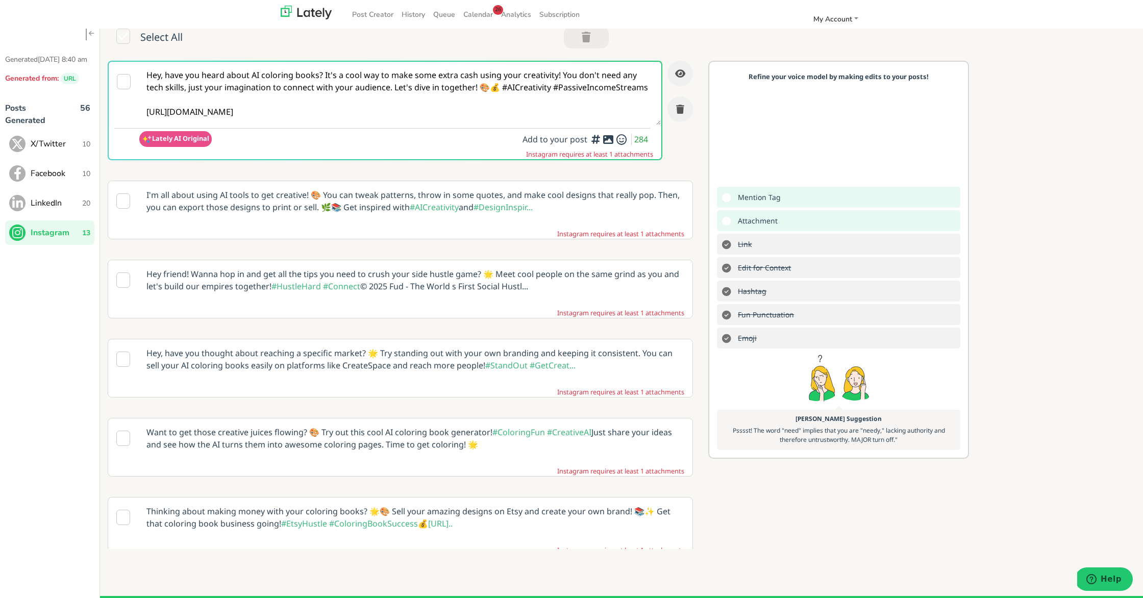
click at [608, 140] on icon at bounding box center [608, 139] width 12 height 1
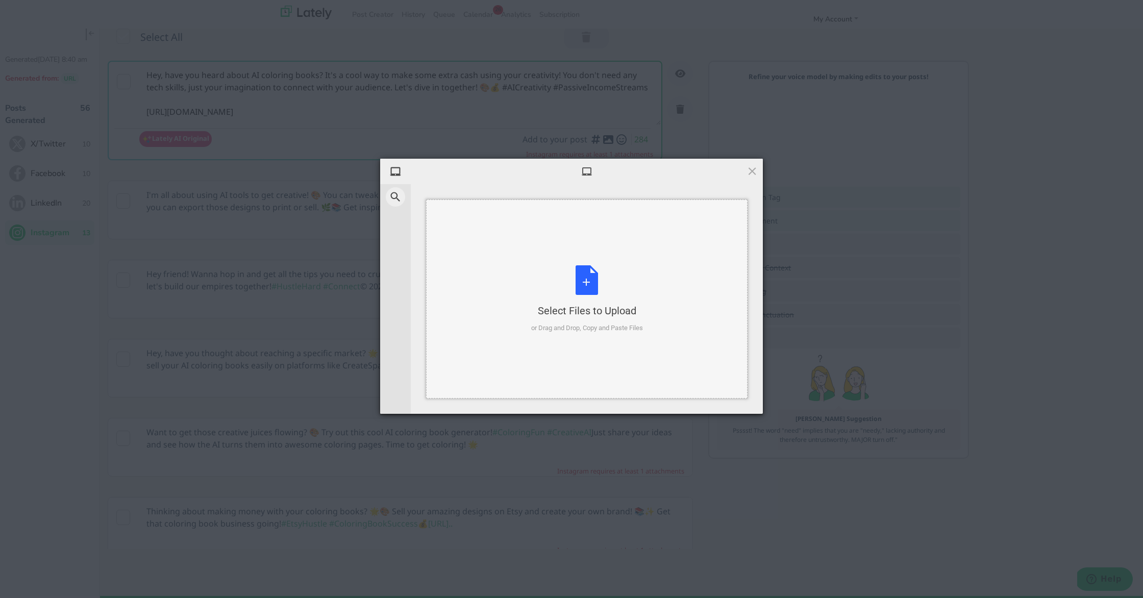
click at [592, 283] on div "Select Files to Upload or Drag and Drop, Copy and Paste Files" at bounding box center [587, 299] width 112 height 68
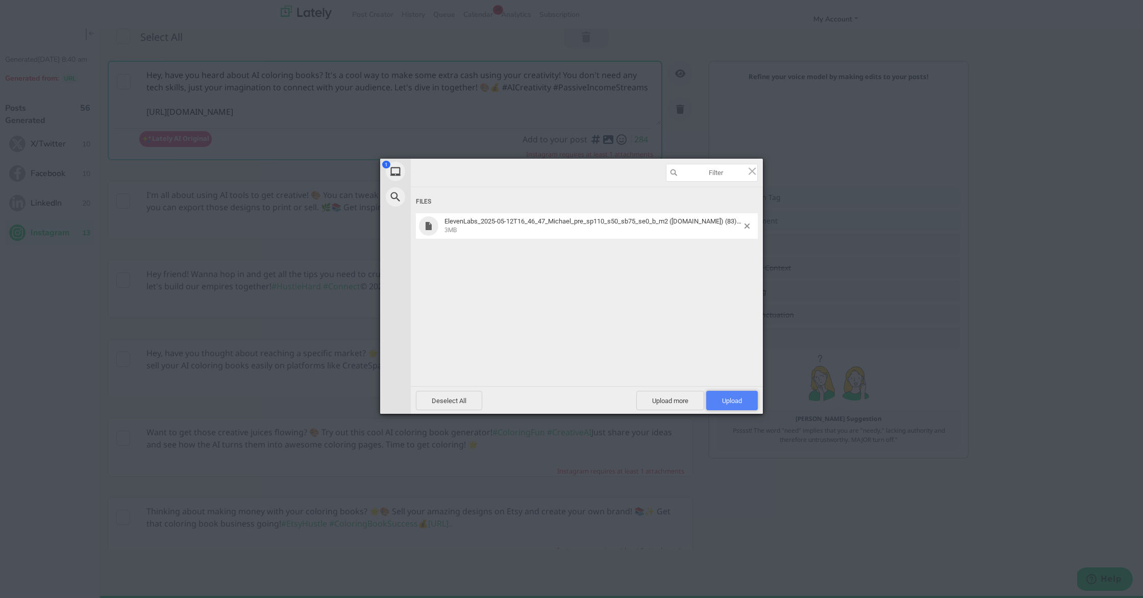
click at [747, 399] on span "Upload 1" at bounding box center [732, 400] width 52 height 19
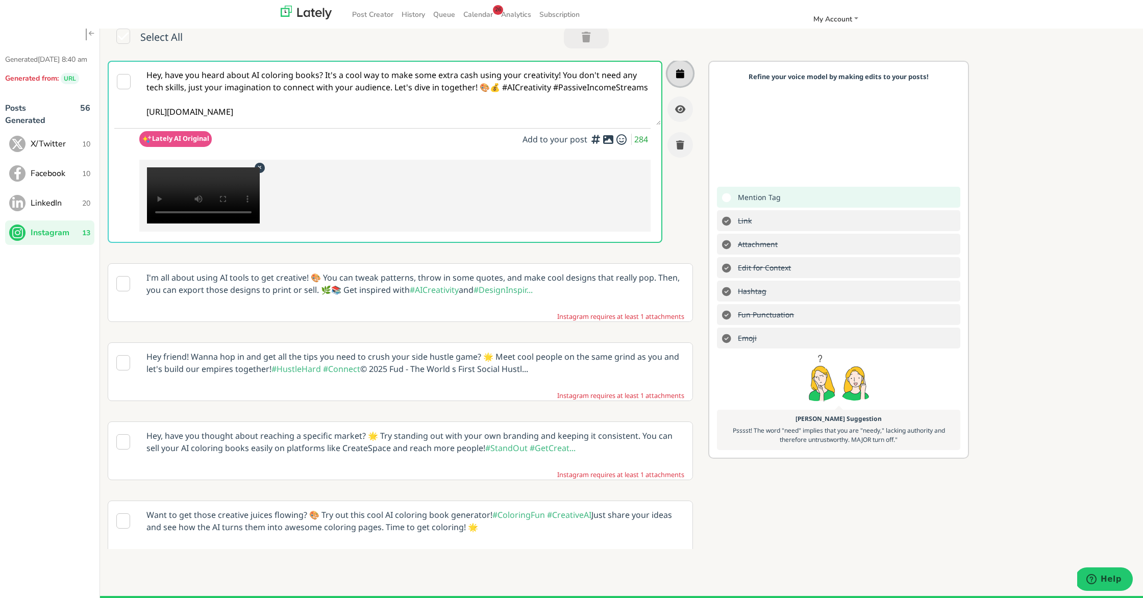
click at [689, 73] on button "button" at bounding box center [680, 74] width 26 height 26
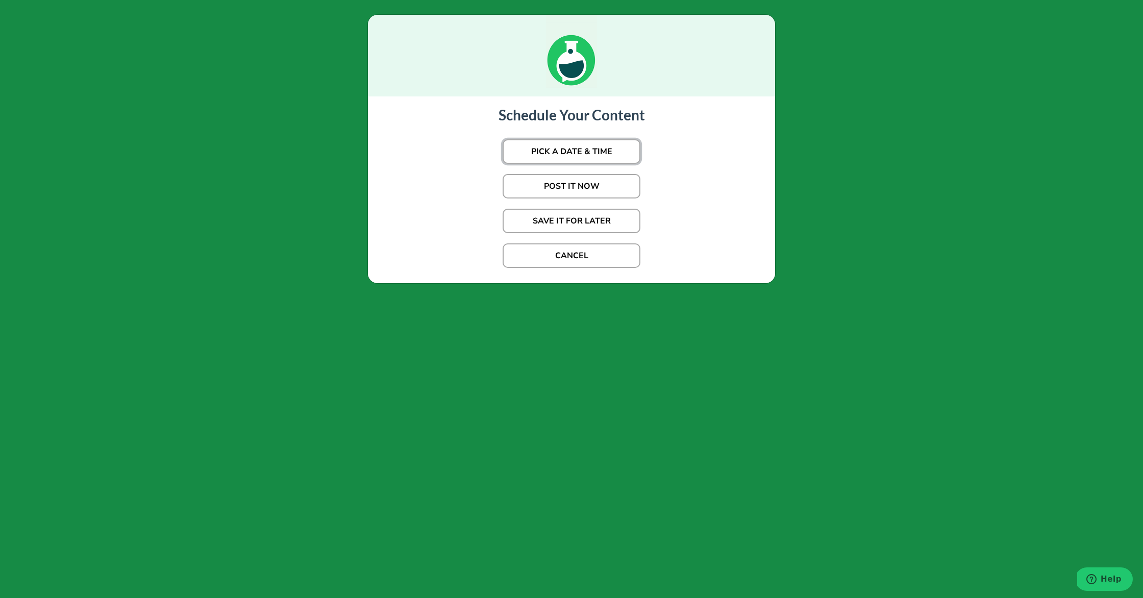
click at [612, 149] on button "PICK A DATE & TIME" at bounding box center [572, 151] width 138 height 24
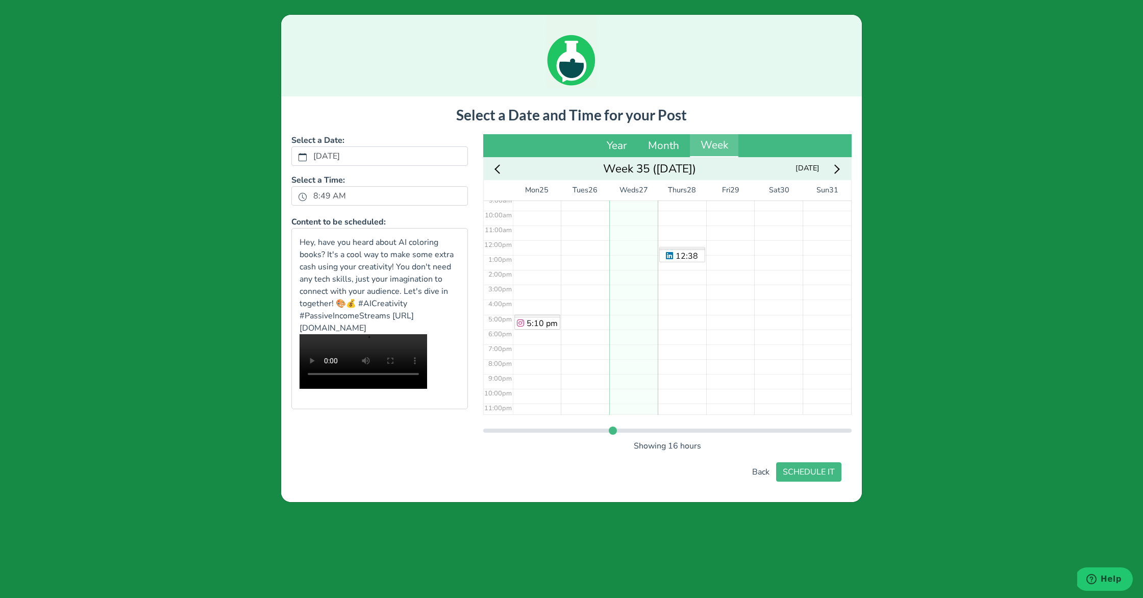
scroll to position [142, 0]
click at [676, 242] on div "12:28 pm 12:34 pm 12:38 pm" at bounding box center [682, 237] width 48 height 356
click at [821, 475] on button "SCHEDULE IT" at bounding box center [808, 471] width 65 height 19
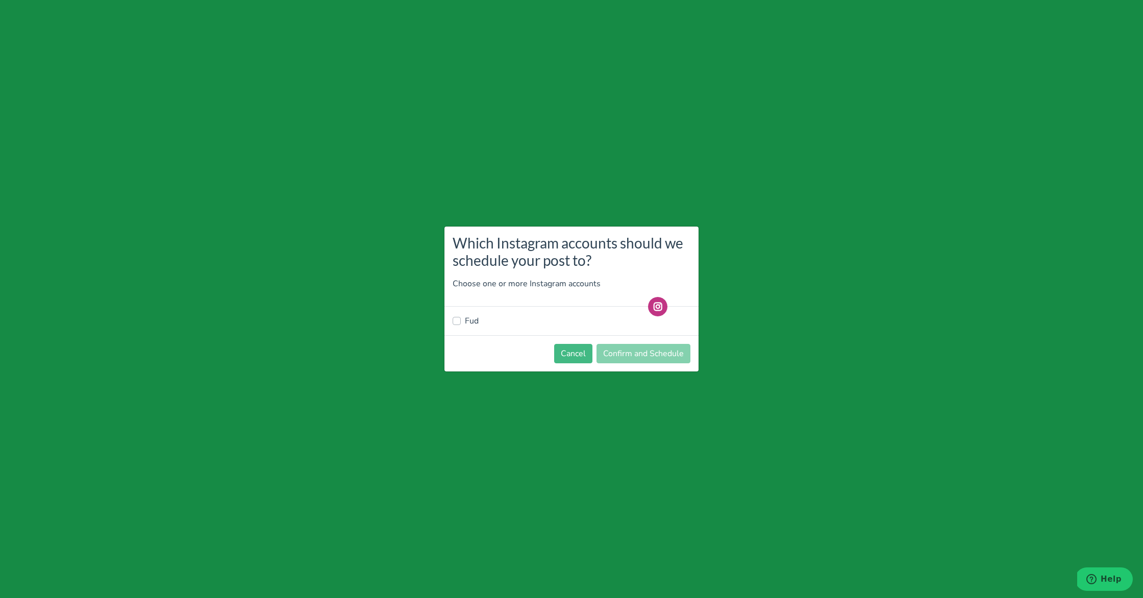
click at [464, 320] on div "Fud" at bounding box center [572, 321] width 238 height 12
click at [465, 323] on label "Fud" at bounding box center [472, 321] width 14 height 12
click at [461, 323] on input "Fud" at bounding box center [457, 320] width 8 height 10
checkbox input "true"
click at [613, 351] on button "Confirm and Schedule" at bounding box center [644, 353] width 94 height 19
